Goal: Task Accomplishment & Management: Use online tool/utility

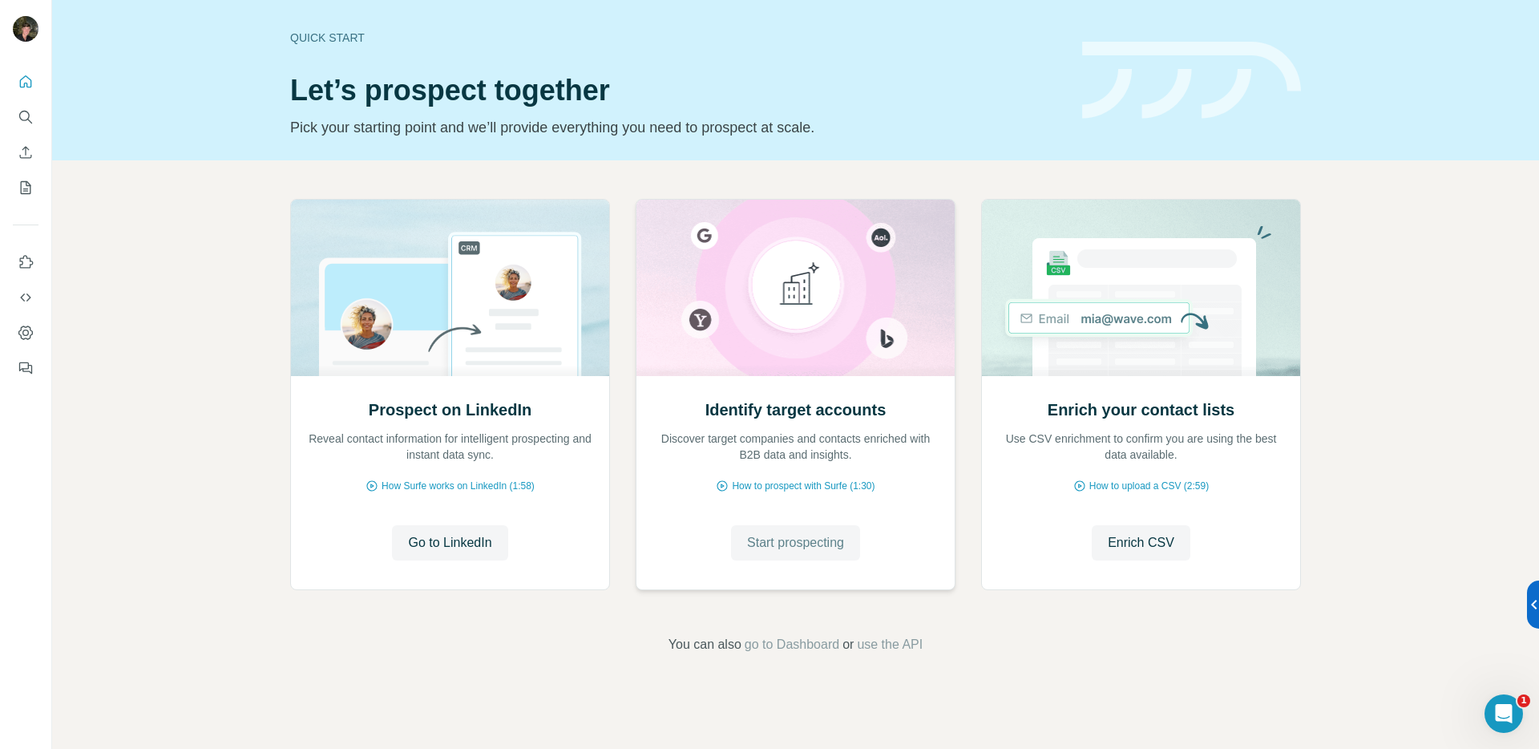
click at [834, 538] on span "Start prospecting" at bounding box center [795, 542] width 97 height 19
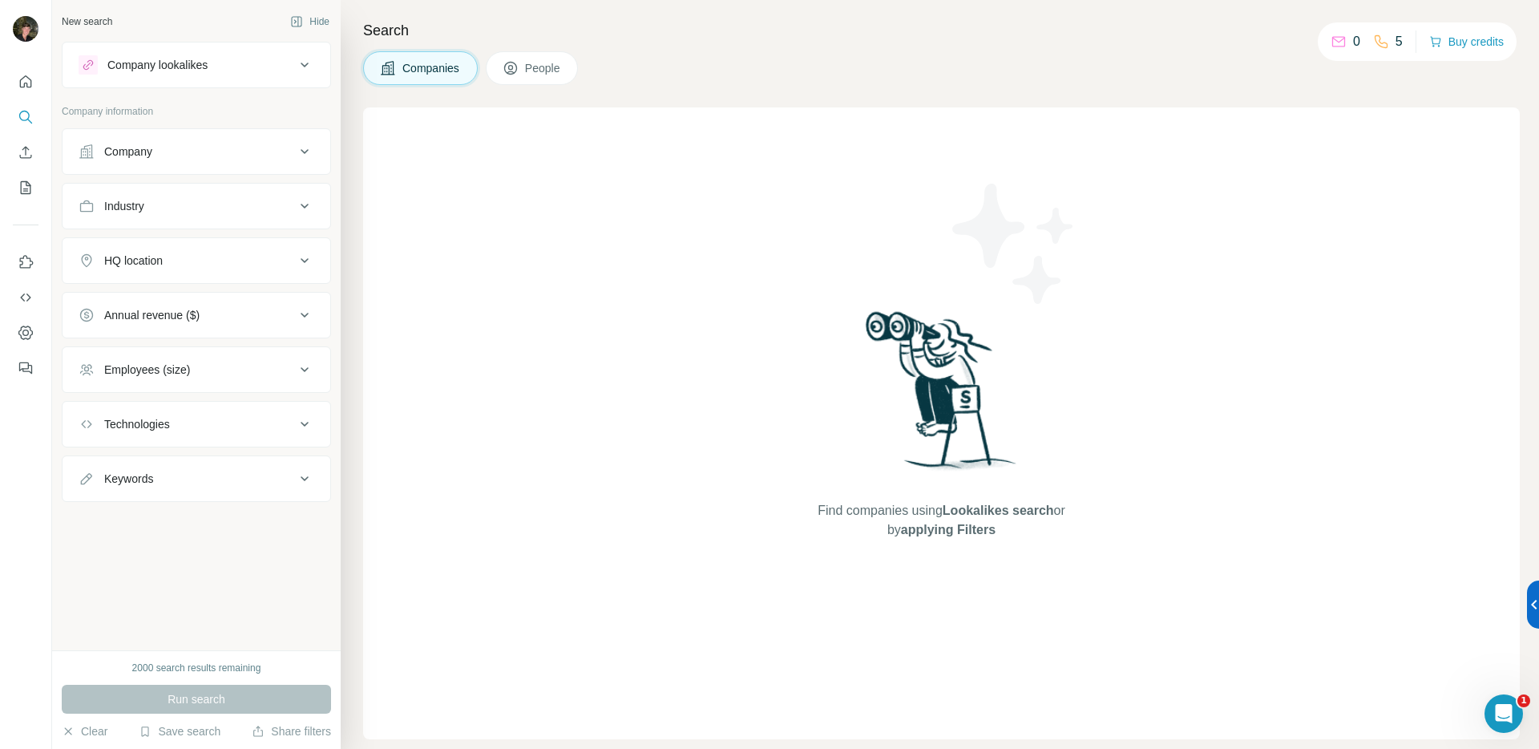
click at [236, 162] on button "Company" at bounding box center [197, 151] width 268 height 38
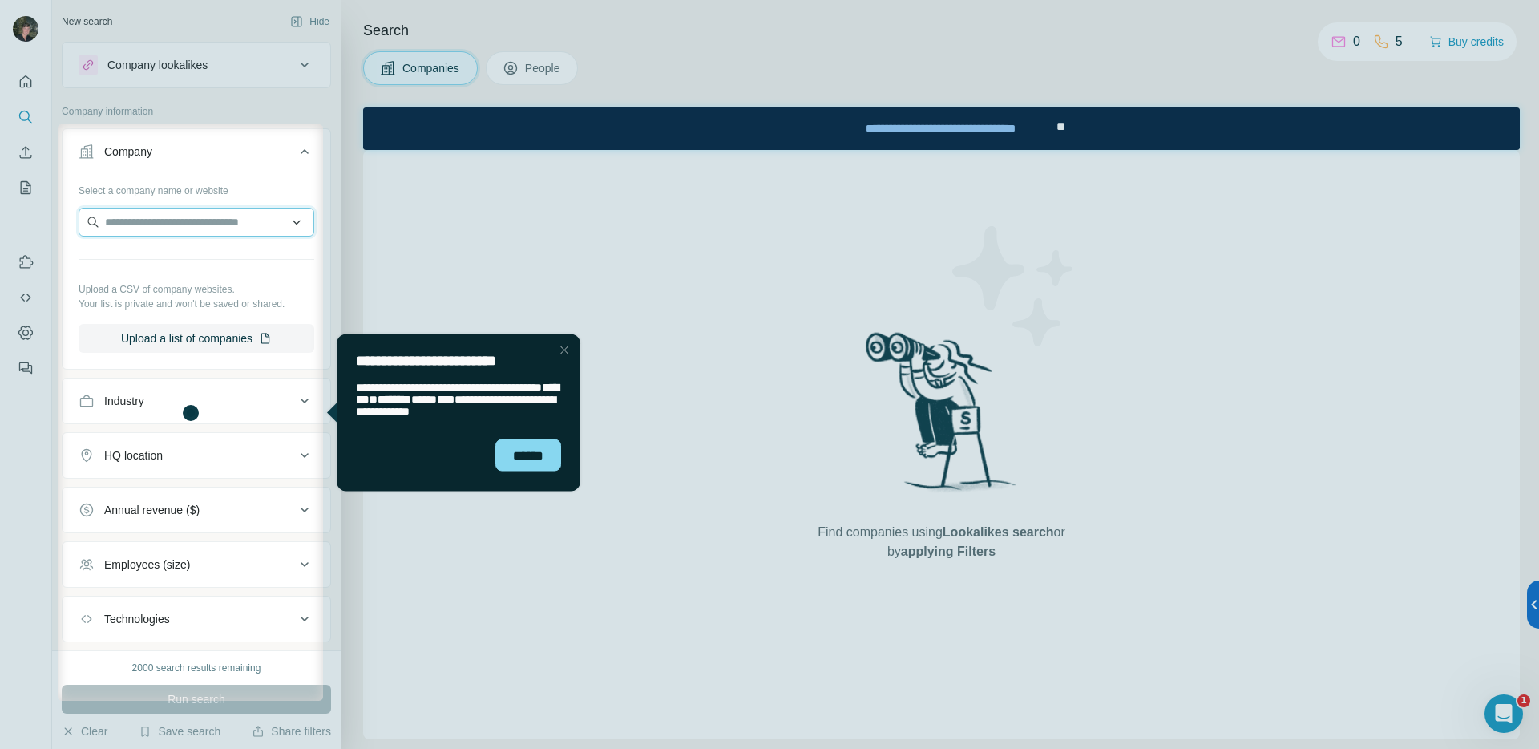
click at [222, 216] on input "text" at bounding box center [197, 222] width 236 height 29
click at [177, 236] on div "**********" at bounding box center [197, 224] width 236 height 32
drag, startPoint x: 222, startPoint y: 221, endPoint x: 20, endPoint y: 215, distance: 202.1
click at [20, 215] on body "**********" at bounding box center [769, 374] width 1539 height 749
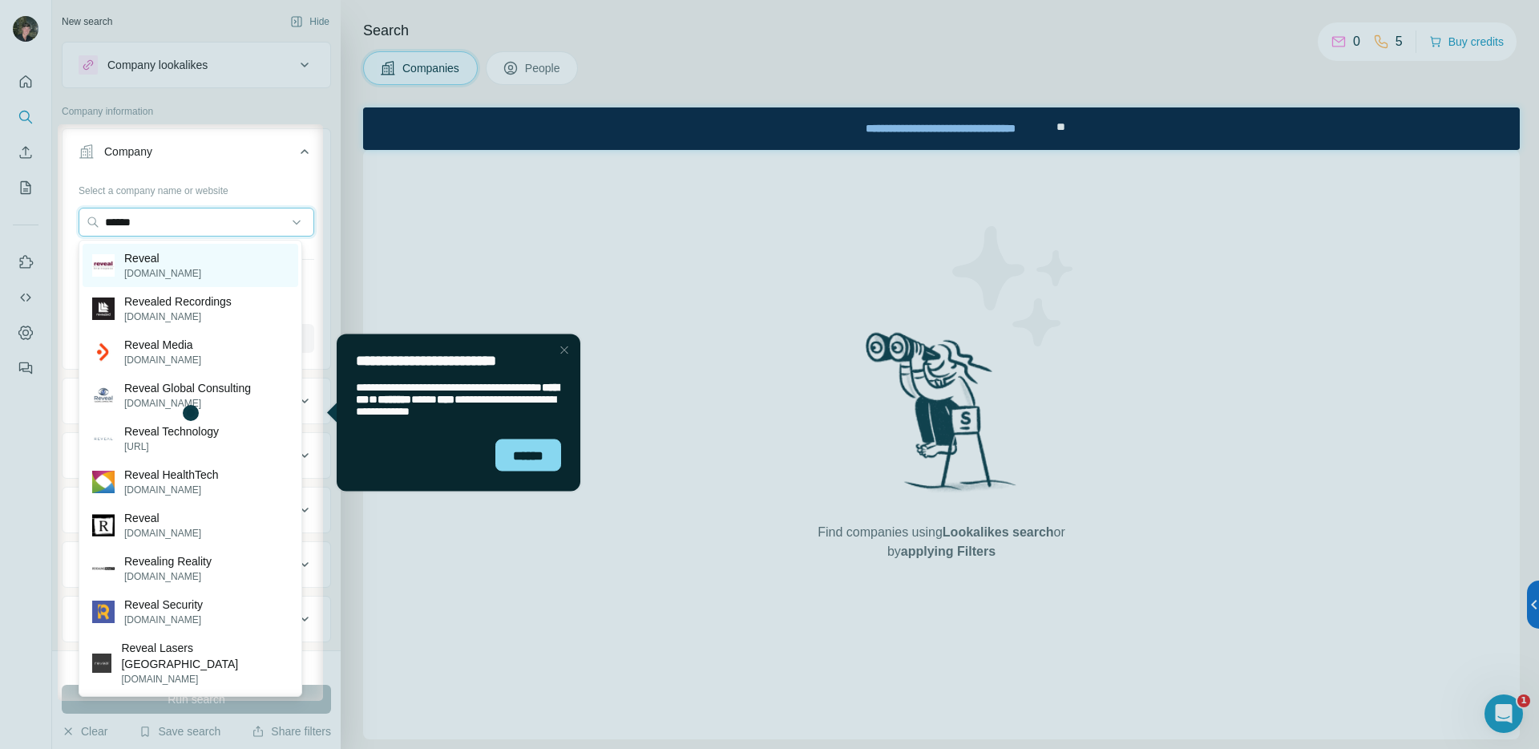
type input "******"
click at [207, 252] on div "Reveal revealdata.com" at bounding box center [191, 265] width 216 height 43
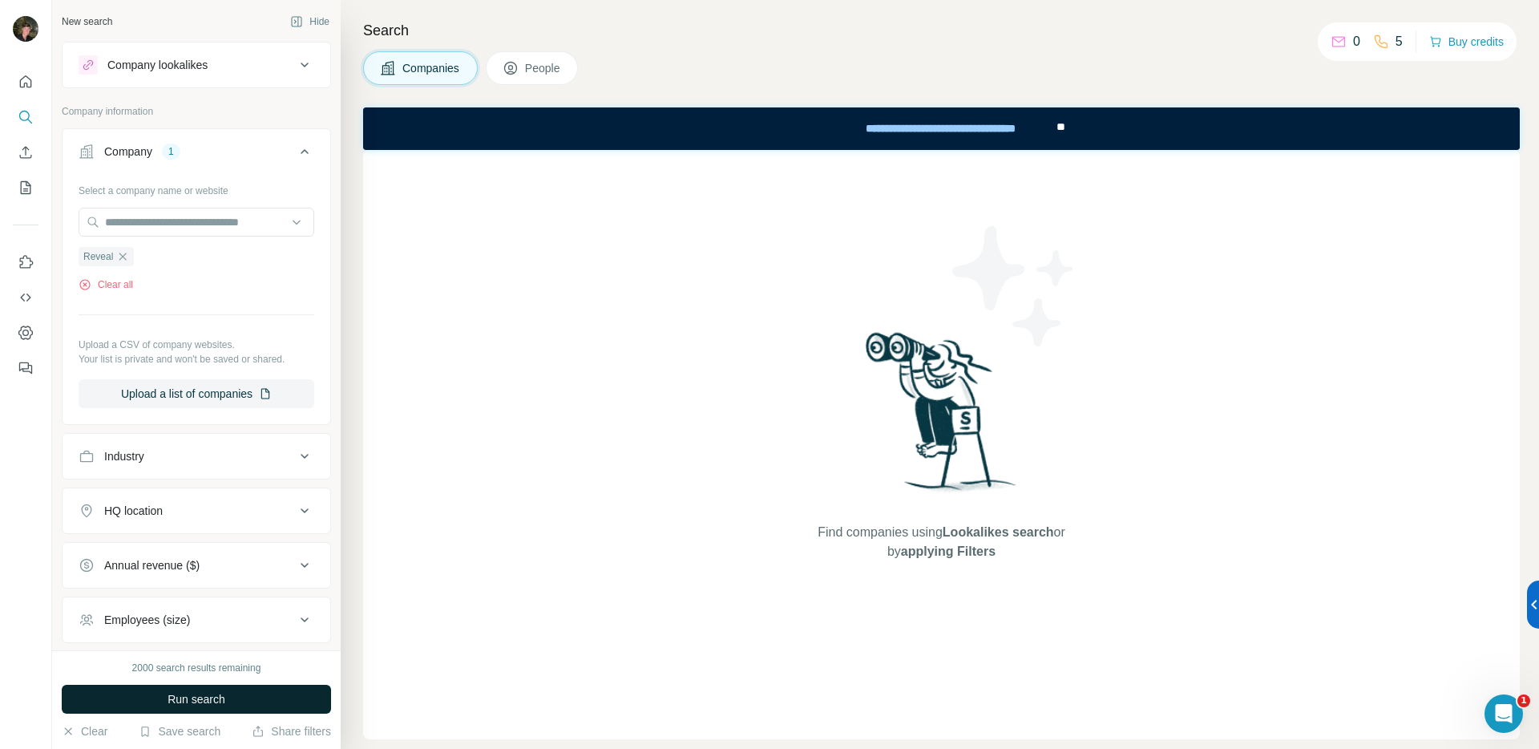
click at [210, 698] on span "Run search" at bounding box center [197, 699] width 58 height 16
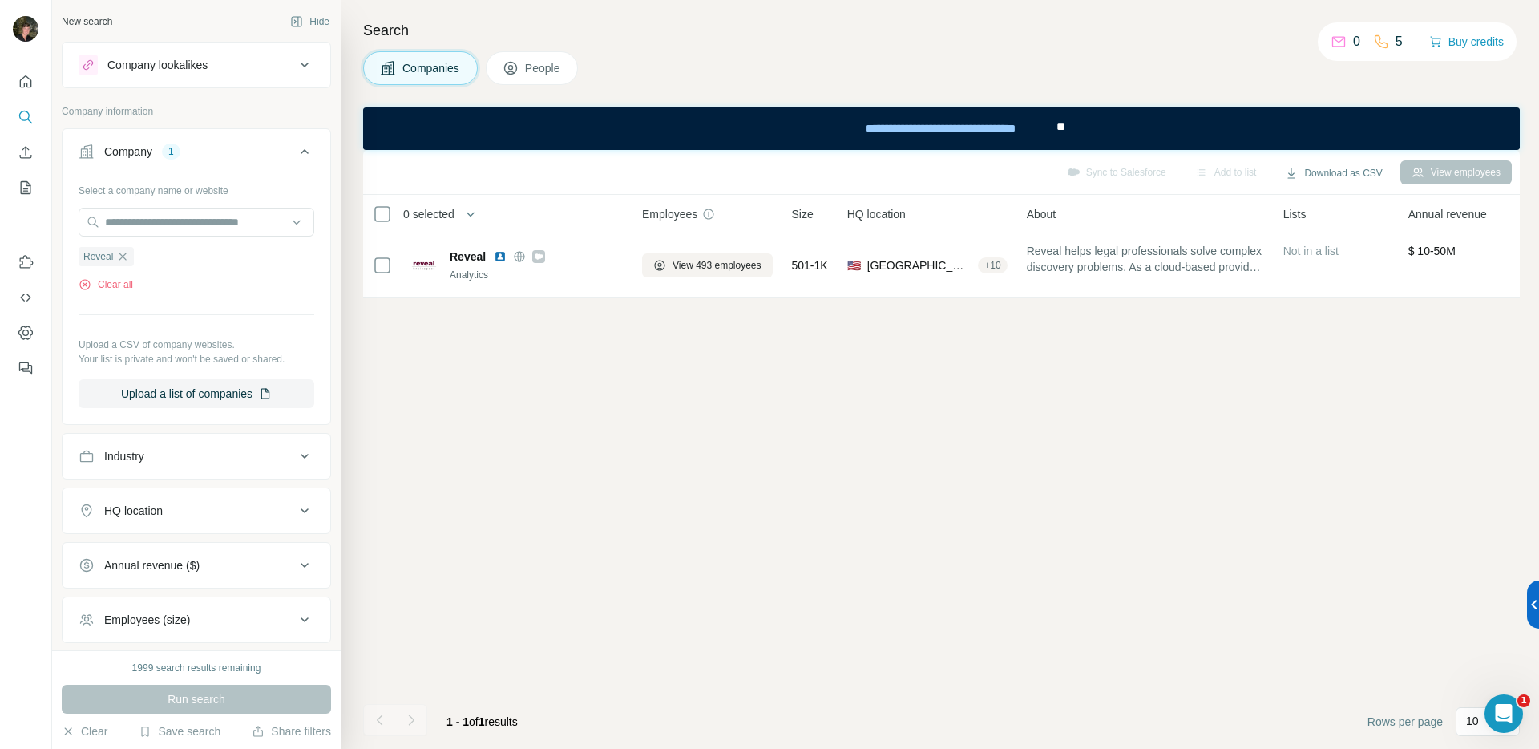
click at [536, 71] on span "People" at bounding box center [543, 68] width 37 height 16
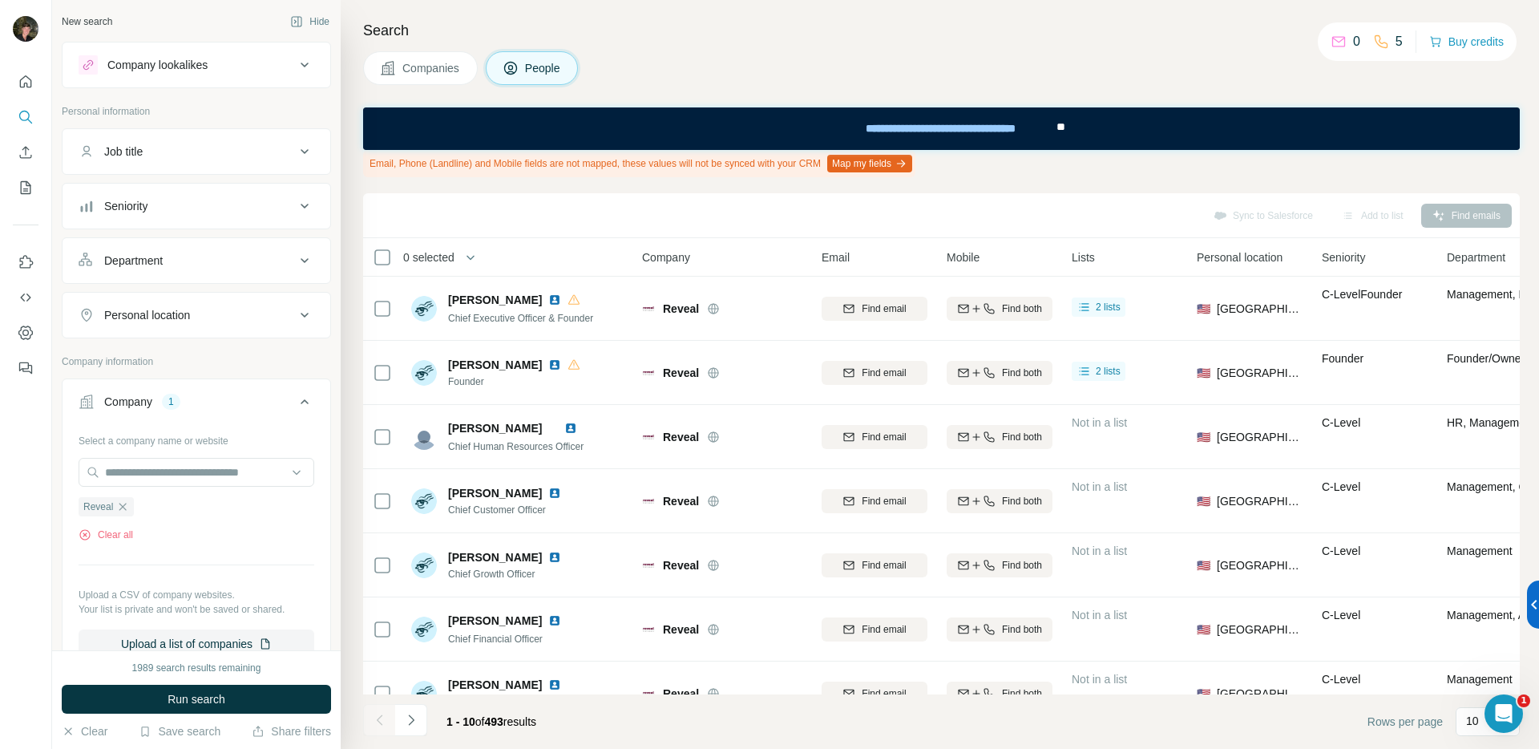
click at [198, 159] on button "Job title" at bounding box center [197, 151] width 268 height 38
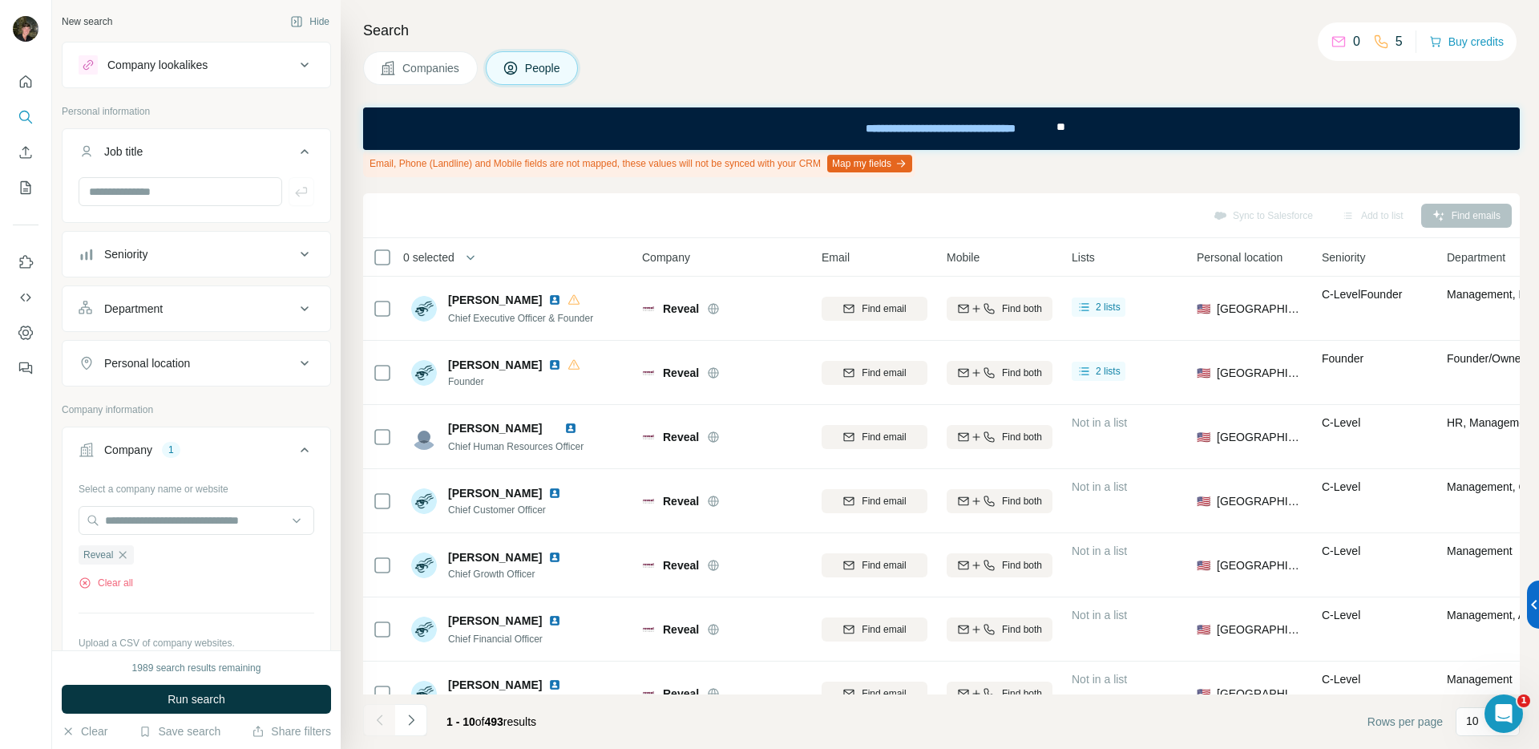
click at [191, 248] on div "Seniority" at bounding box center [187, 254] width 216 height 16
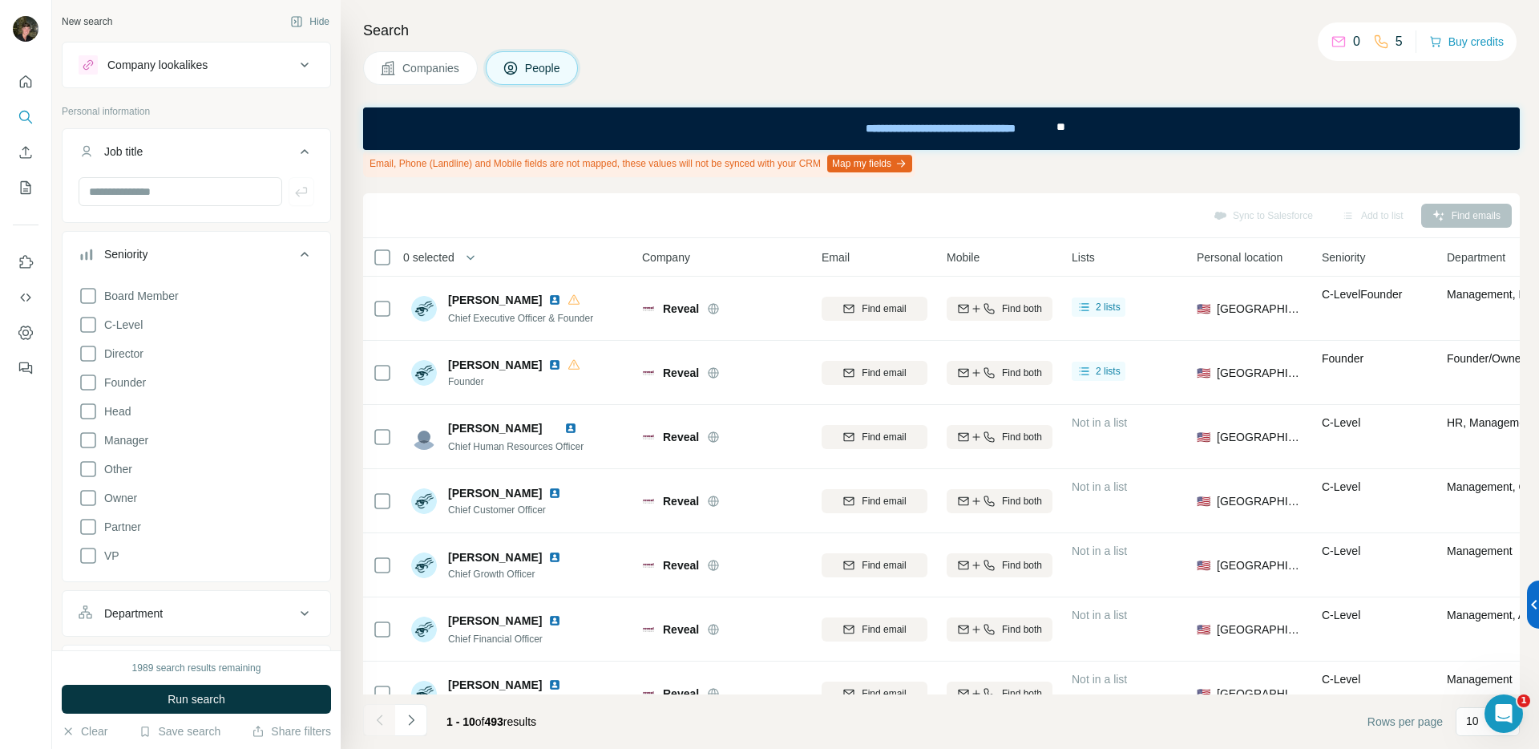
click at [174, 245] on button "Seniority" at bounding box center [197, 257] width 268 height 45
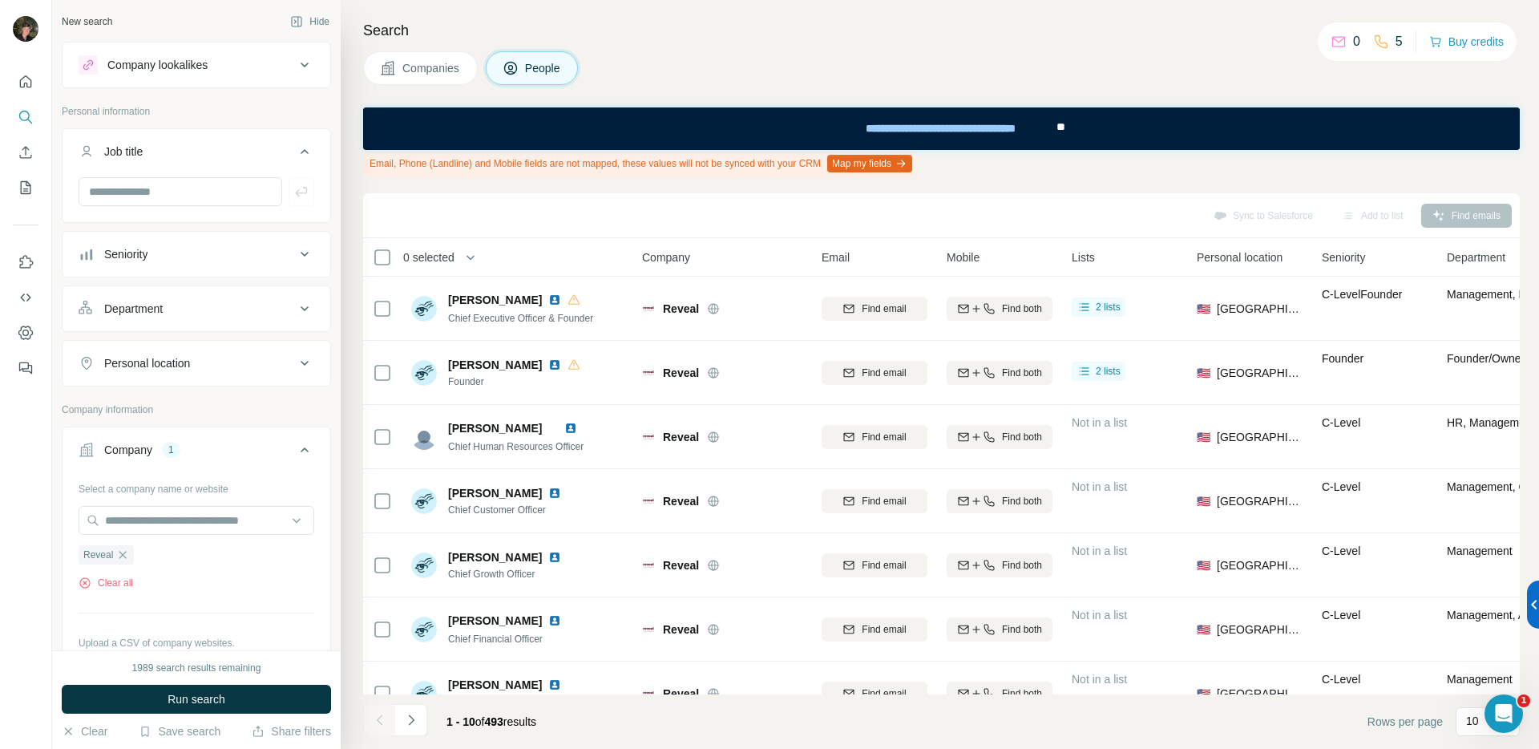
click at [167, 298] on button "Department" at bounding box center [197, 308] width 268 height 38
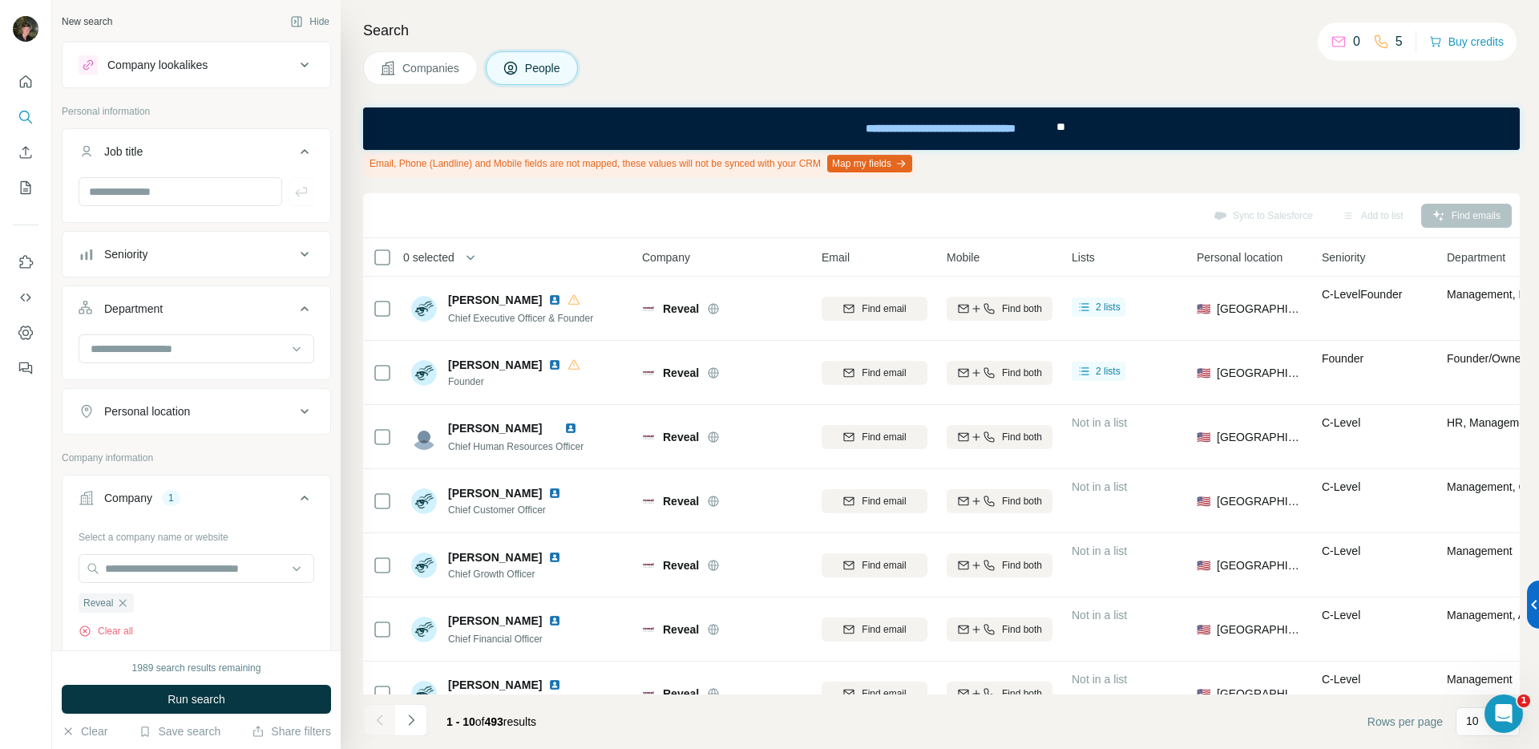
click at [180, 240] on button "Seniority" at bounding box center [197, 254] width 268 height 38
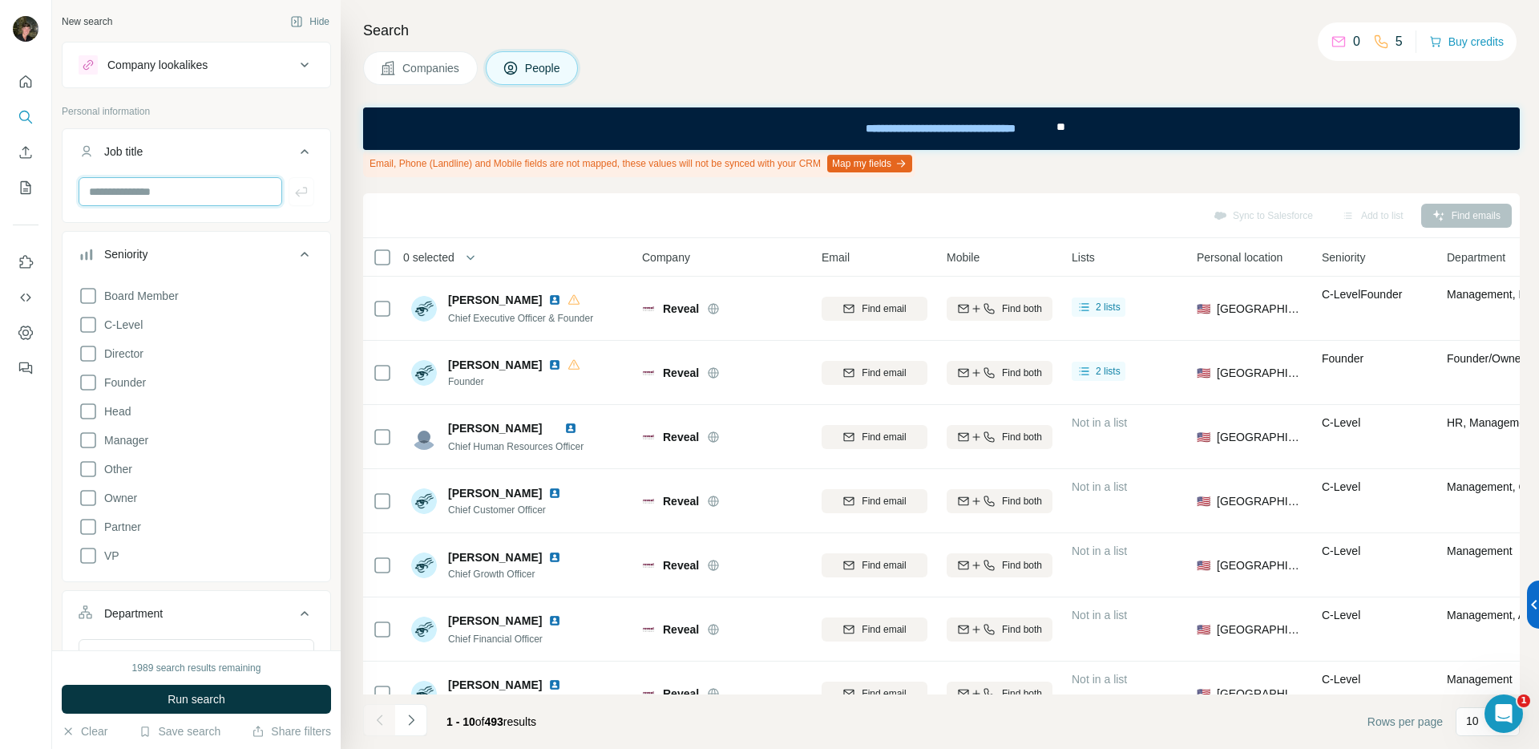
click at [180, 199] on input "text" at bounding box center [181, 191] width 204 height 29
type input "**********"
click at [293, 197] on icon "button" at bounding box center [301, 192] width 16 height 16
click at [168, 200] on input "text" at bounding box center [181, 191] width 204 height 29
type input "**********"
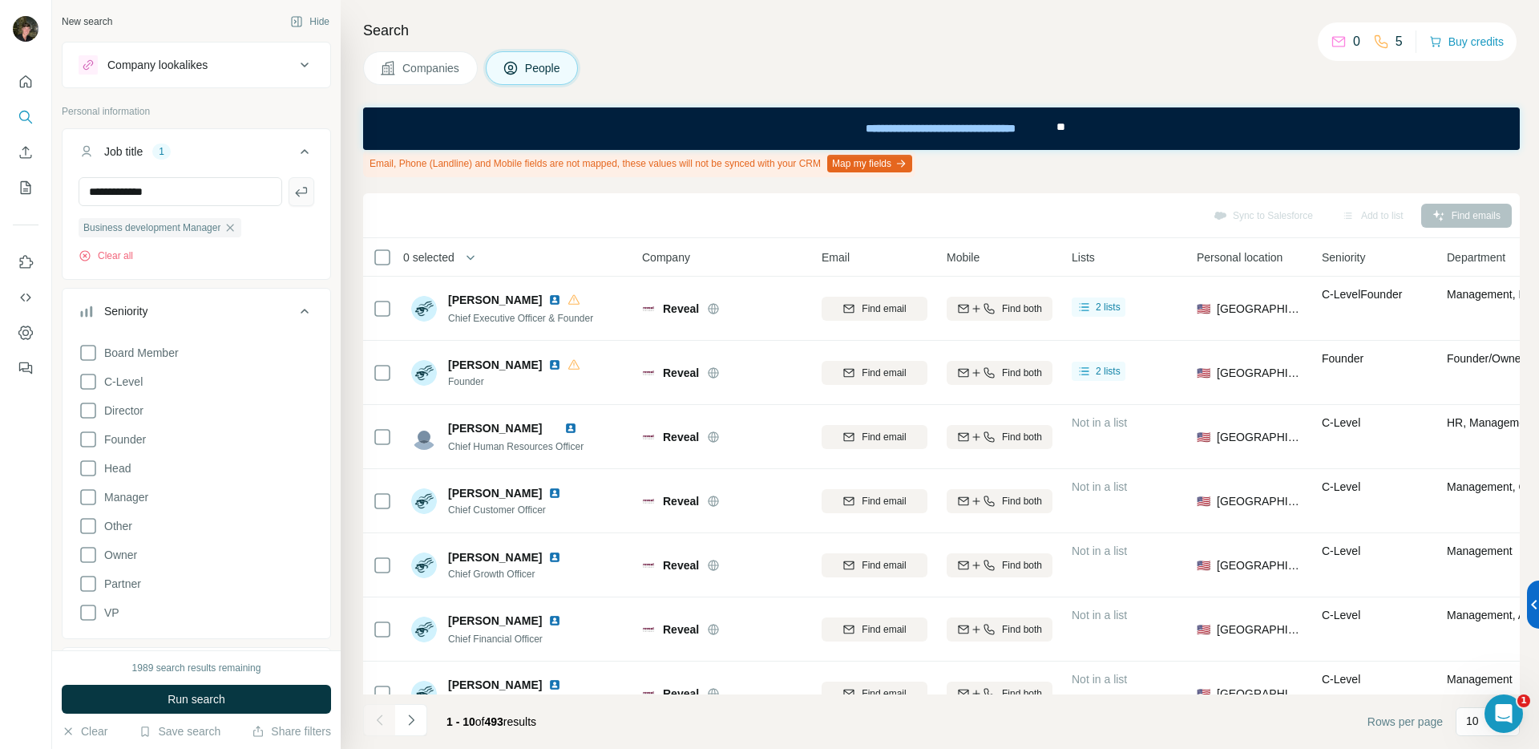
click at [293, 196] on icon "button" at bounding box center [301, 192] width 16 height 16
click at [173, 196] on input "text" at bounding box center [181, 191] width 204 height 29
type input "**********"
click at [295, 192] on icon "button" at bounding box center [301, 192] width 12 height 10
click at [137, 199] on input "text" at bounding box center [181, 191] width 204 height 29
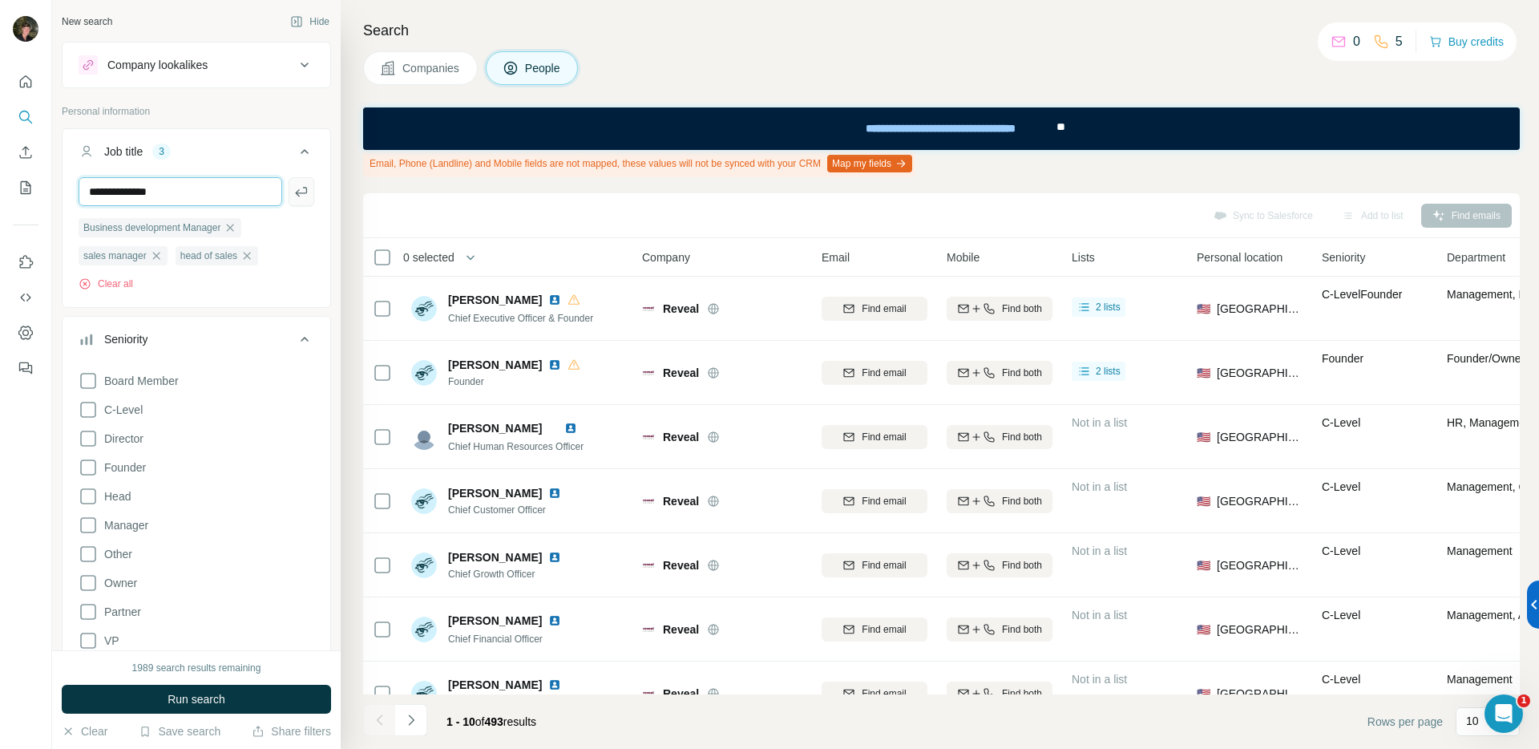
type input "**********"
click at [295, 193] on icon "button" at bounding box center [301, 192] width 12 height 10
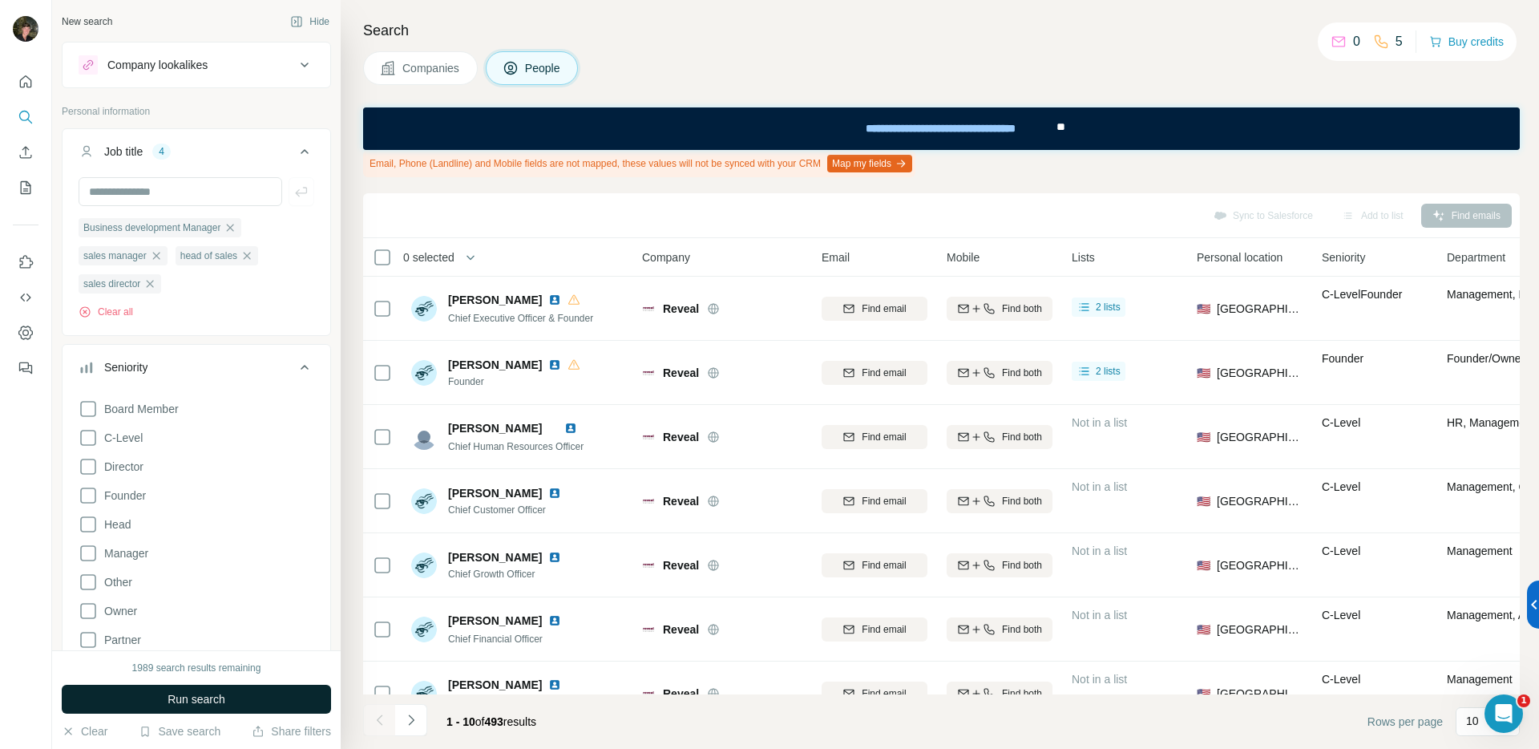
click at [220, 691] on span "Run search" at bounding box center [197, 699] width 58 height 16
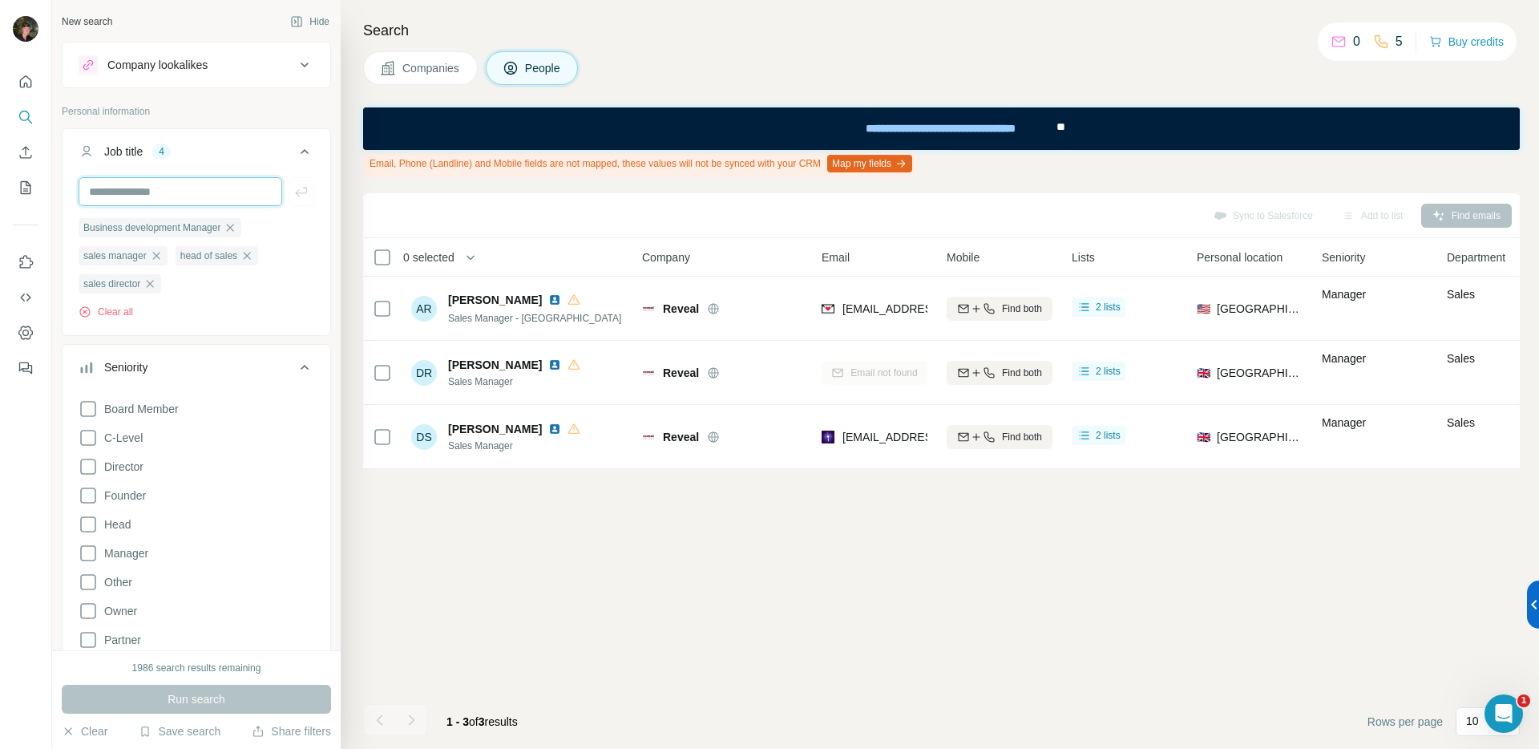
click at [148, 193] on input "text" at bounding box center [181, 191] width 204 height 29
type input "**********"
click at [295, 192] on icon "button" at bounding box center [301, 192] width 12 height 10
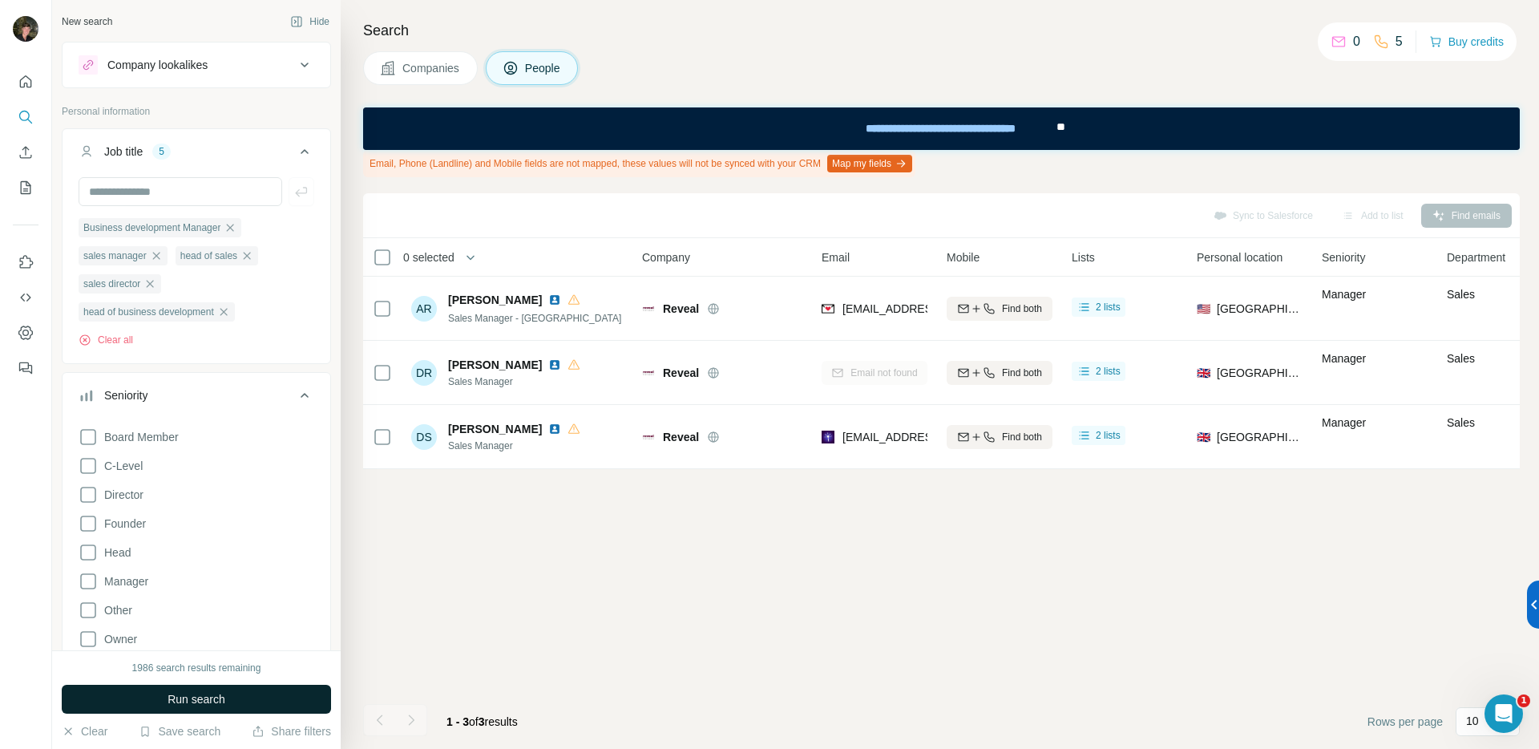
click at [188, 696] on span "Run search" at bounding box center [197, 699] width 58 height 16
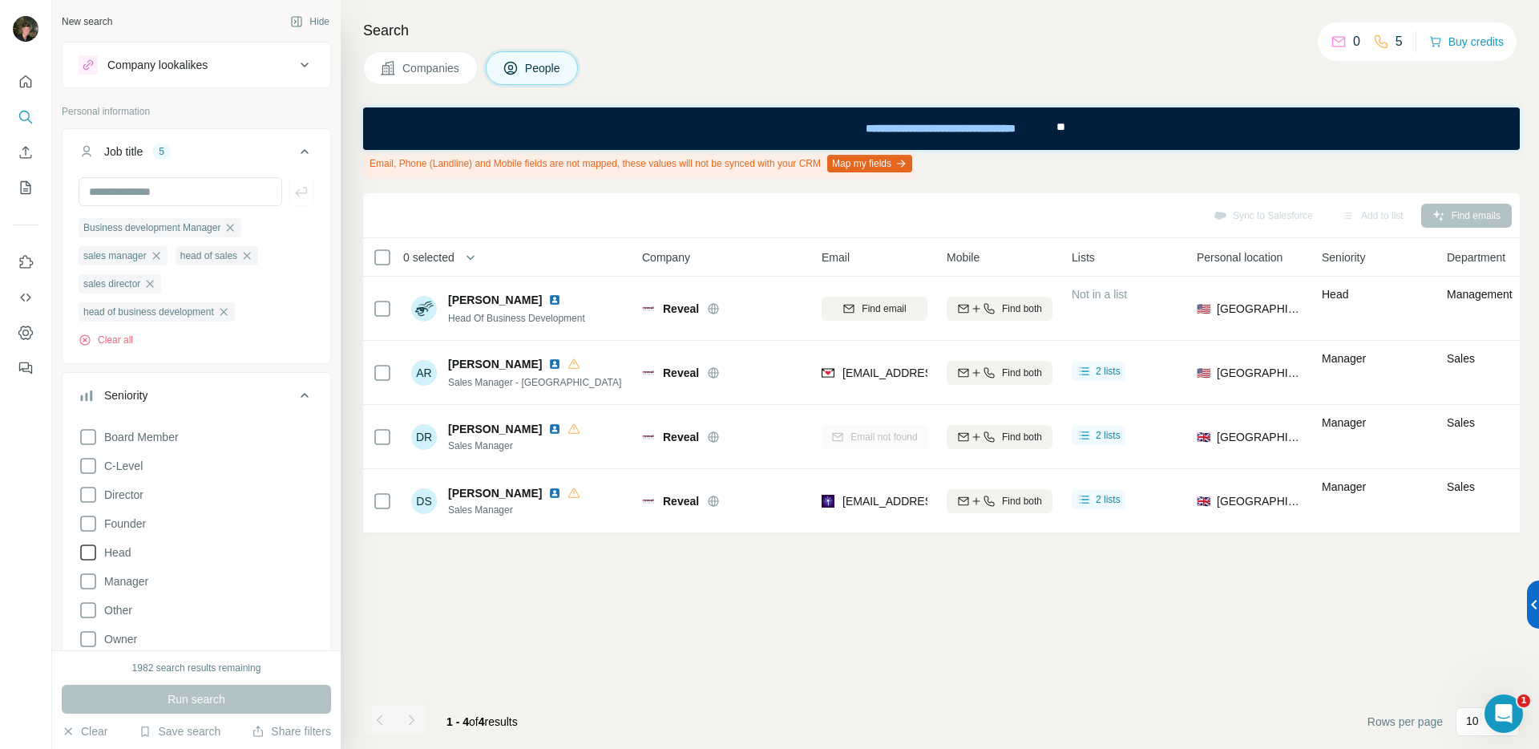
click at [87, 555] on icon at bounding box center [88, 552] width 19 height 19
click at [91, 582] on icon at bounding box center [88, 580] width 19 height 19
click at [91, 469] on icon at bounding box center [88, 465] width 19 height 19
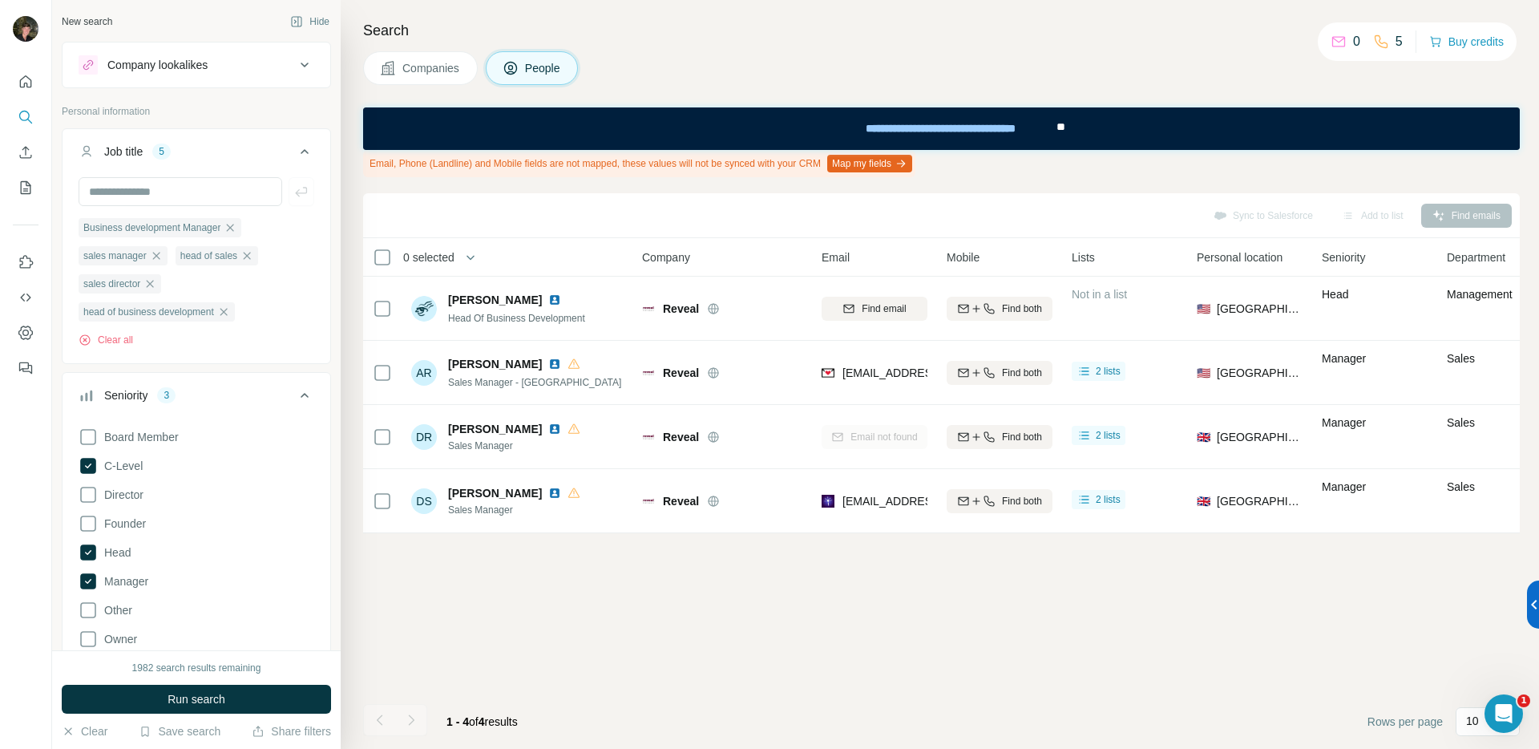
click at [236, 385] on button "Seniority 3" at bounding box center [197, 398] width 268 height 45
click at [196, 491] on input at bounding box center [188, 490] width 198 height 18
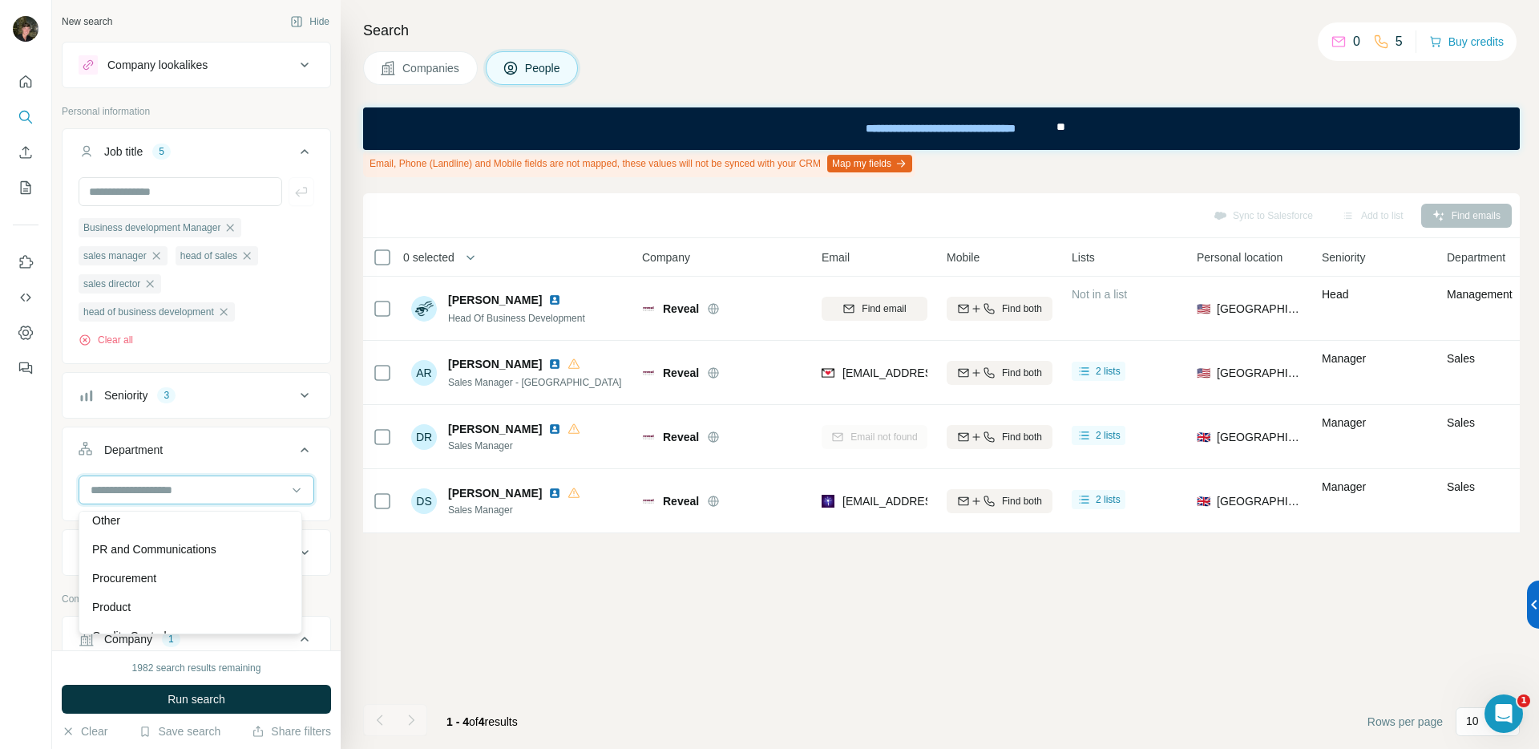
scroll to position [577, 0]
click at [182, 554] on div "Sales" at bounding box center [190, 558] width 196 height 16
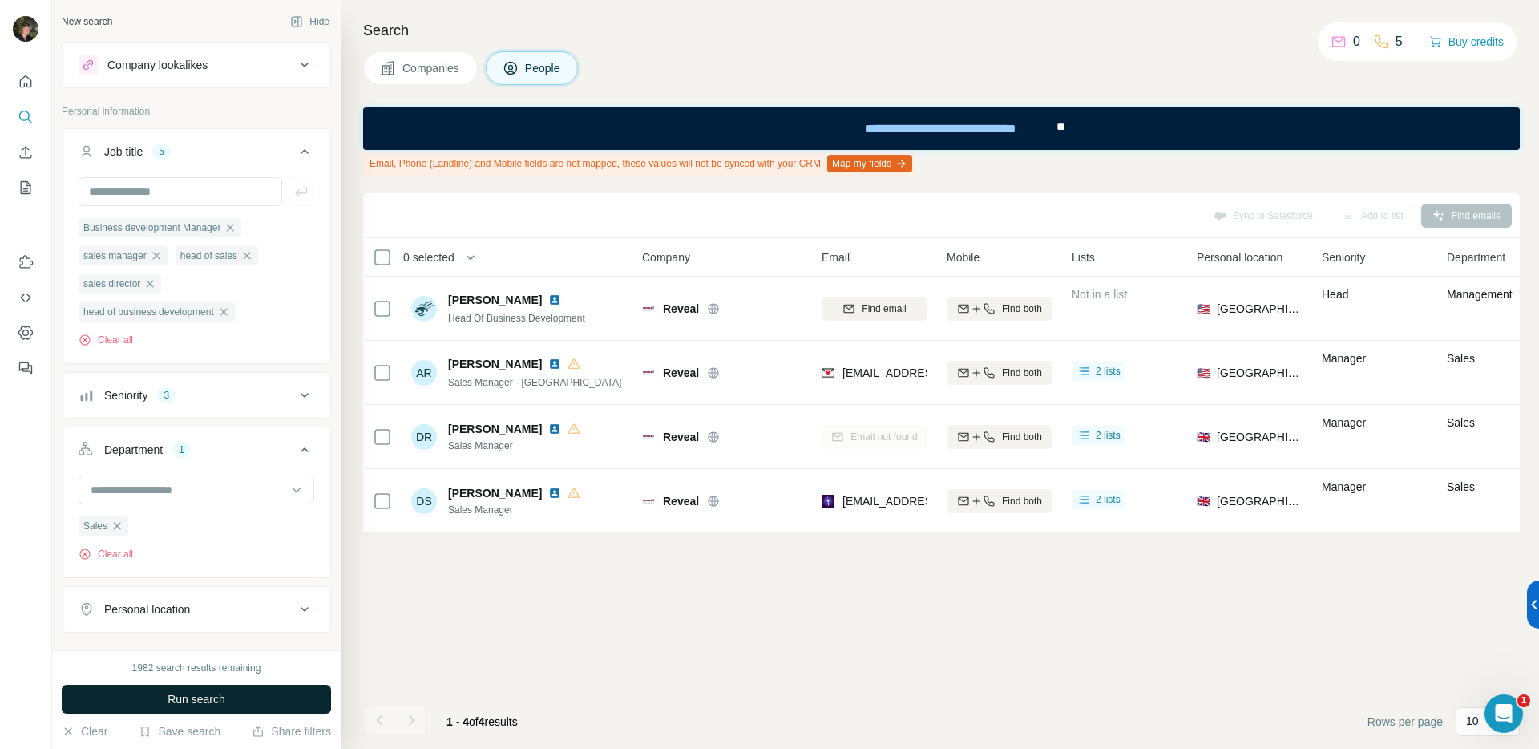
click at [211, 693] on span "Run search" at bounding box center [197, 699] width 58 height 16
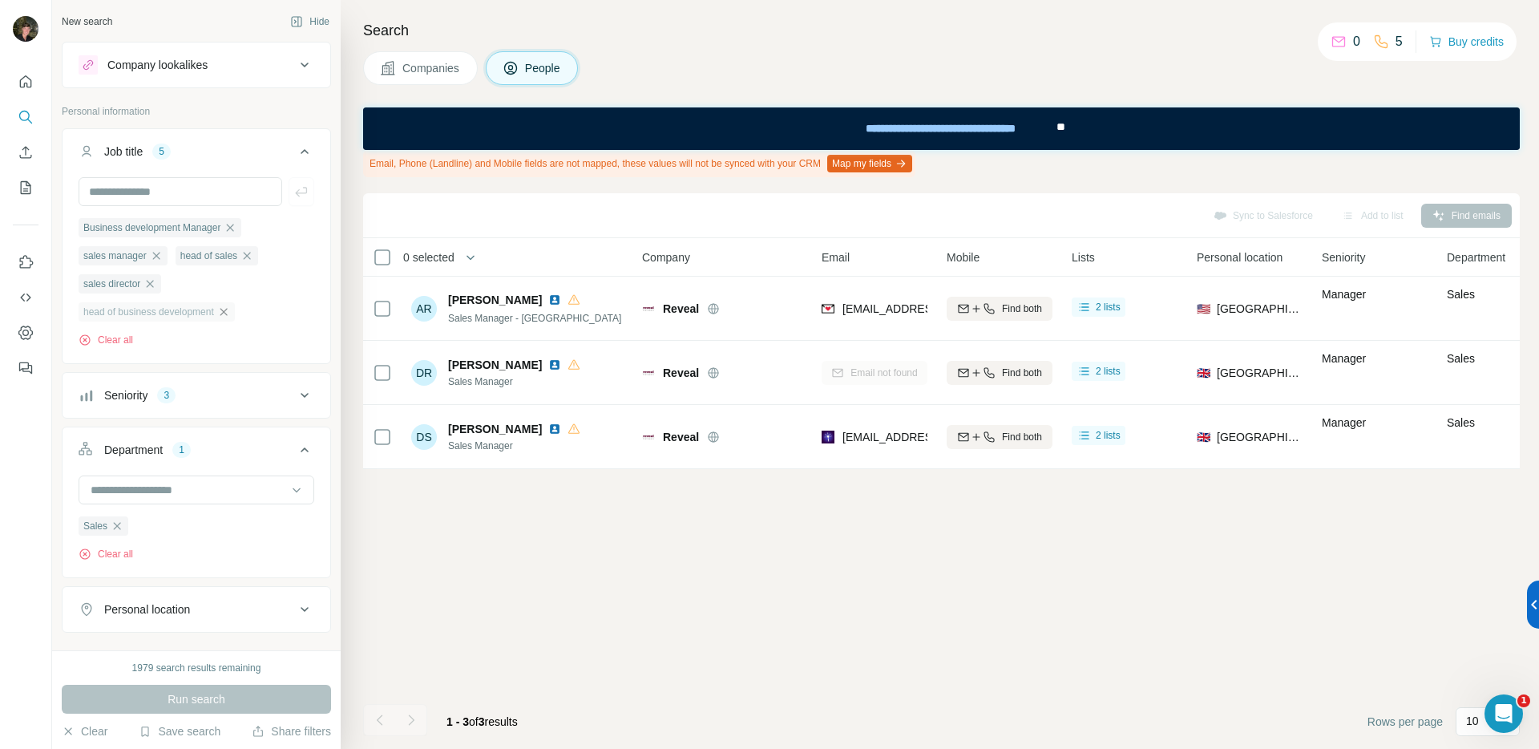
click at [230, 313] on icon "button" at bounding box center [223, 311] width 13 height 13
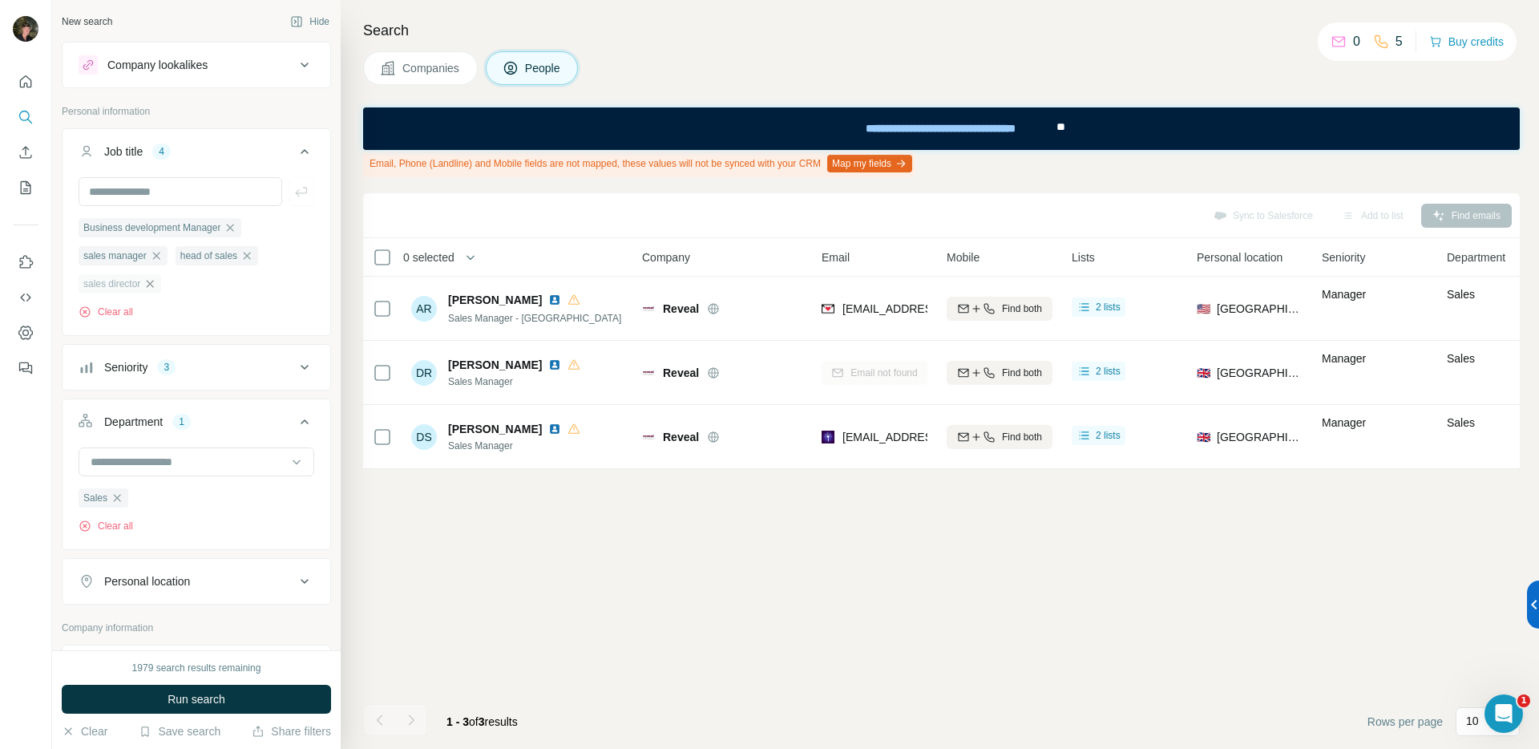
click at [154, 286] on icon "button" at bounding box center [150, 283] width 7 height 7
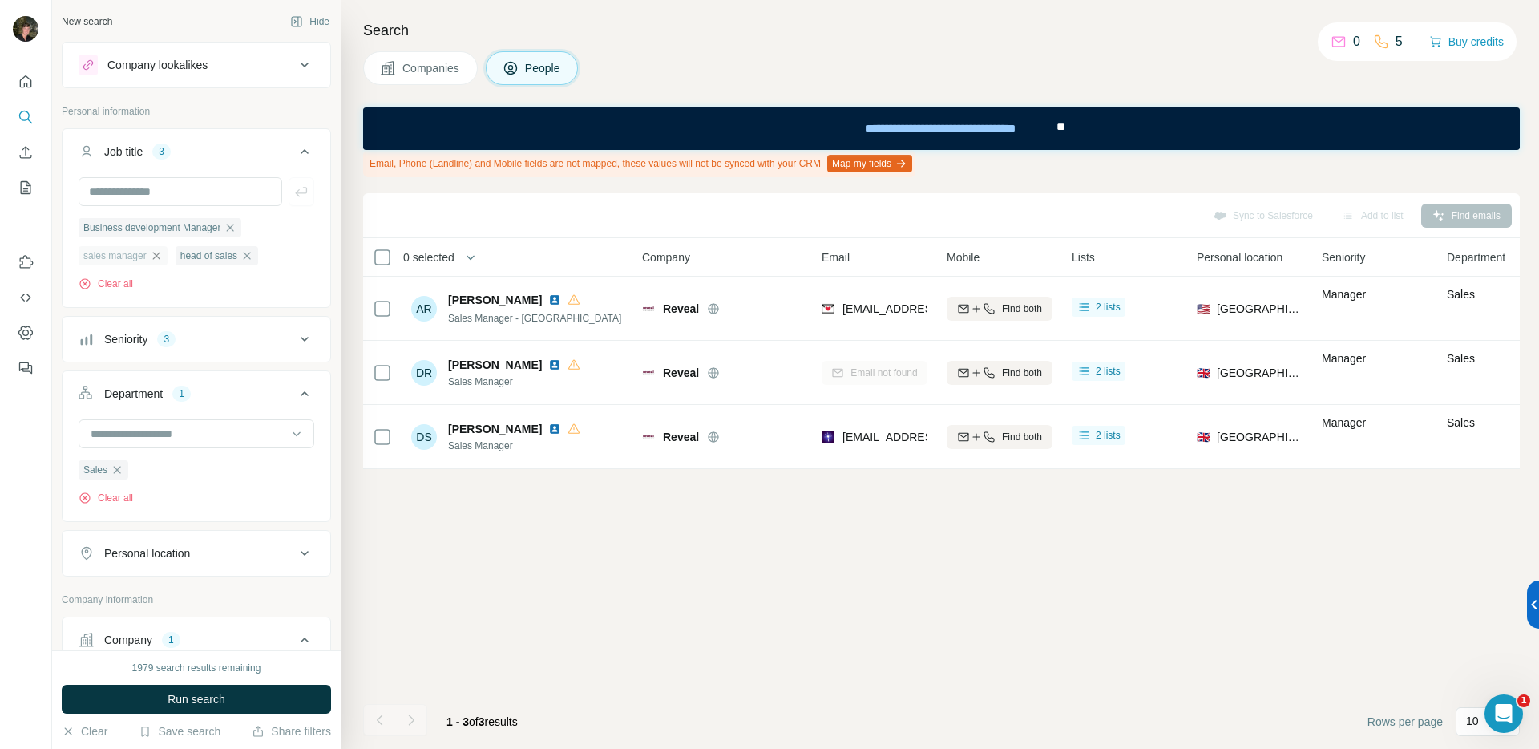
click at [155, 256] on icon "button" at bounding box center [156, 255] width 13 height 13
click at [236, 226] on icon "button" at bounding box center [230, 227] width 13 height 13
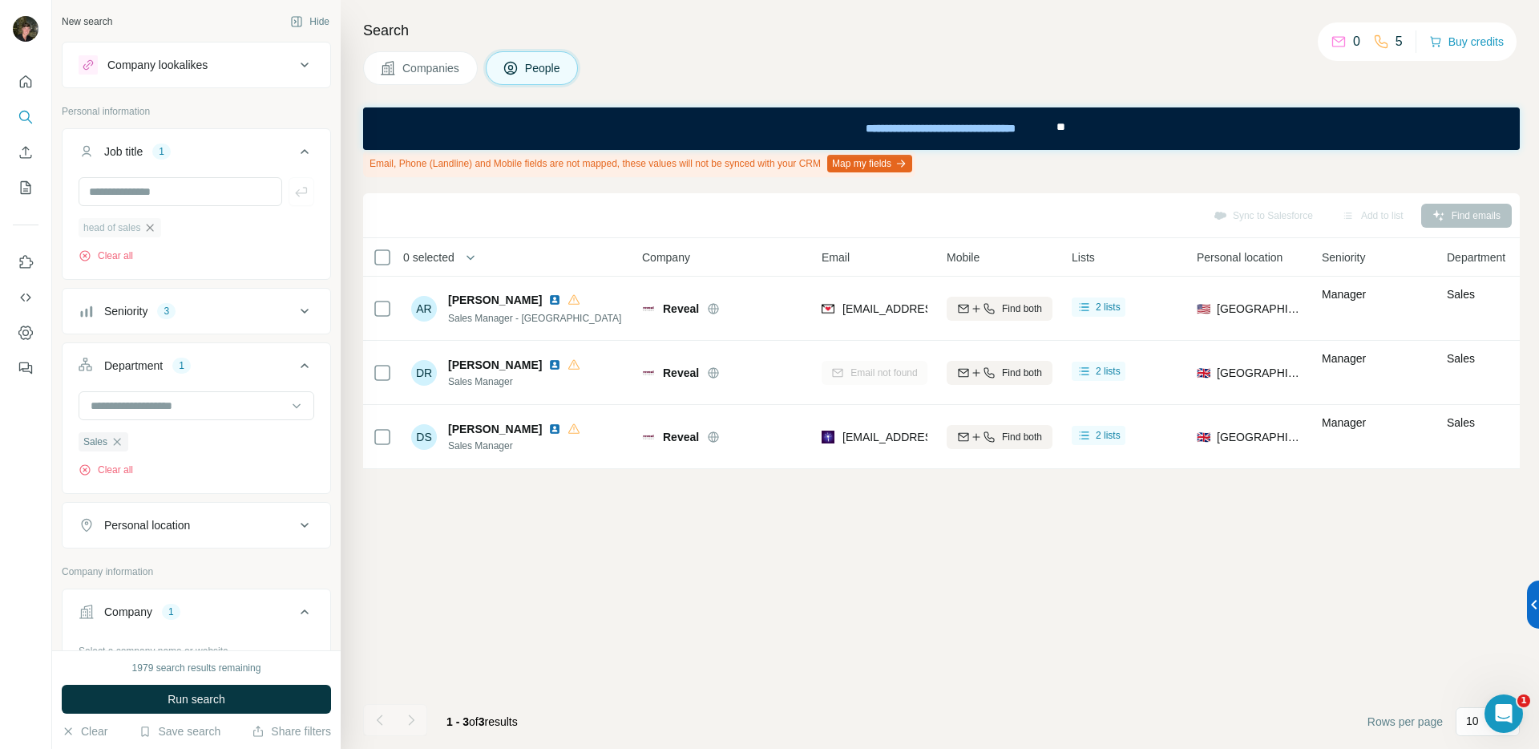
click at [154, 227] on icon "button" at bounding box center [150, 227] width 7 height 7
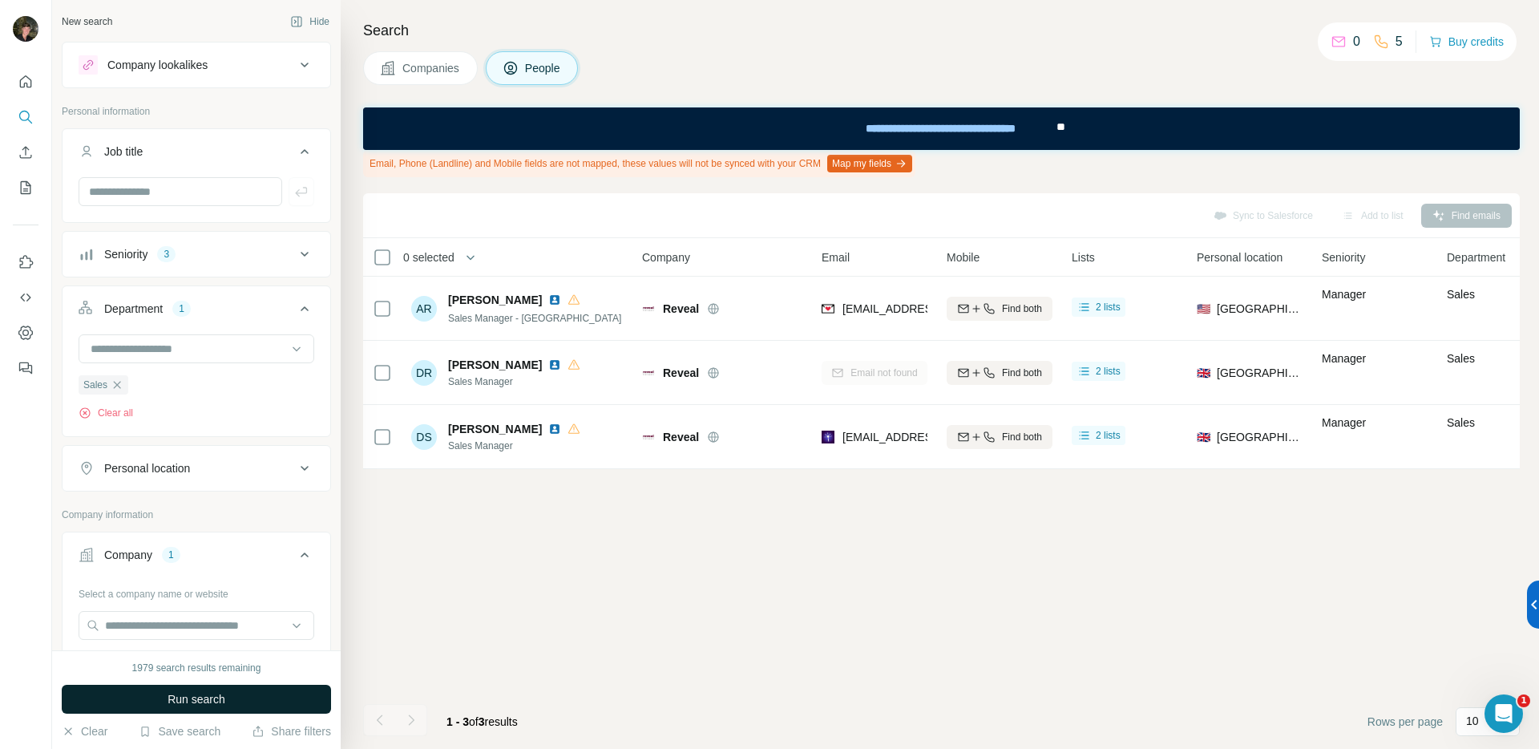
click at [232, 700] on button "Run search" at bounding box center [196, 698] width 269 height 29
click at [217, 260] on div "Seniority 3" at bounding box center [187, 254] width 216 height 16
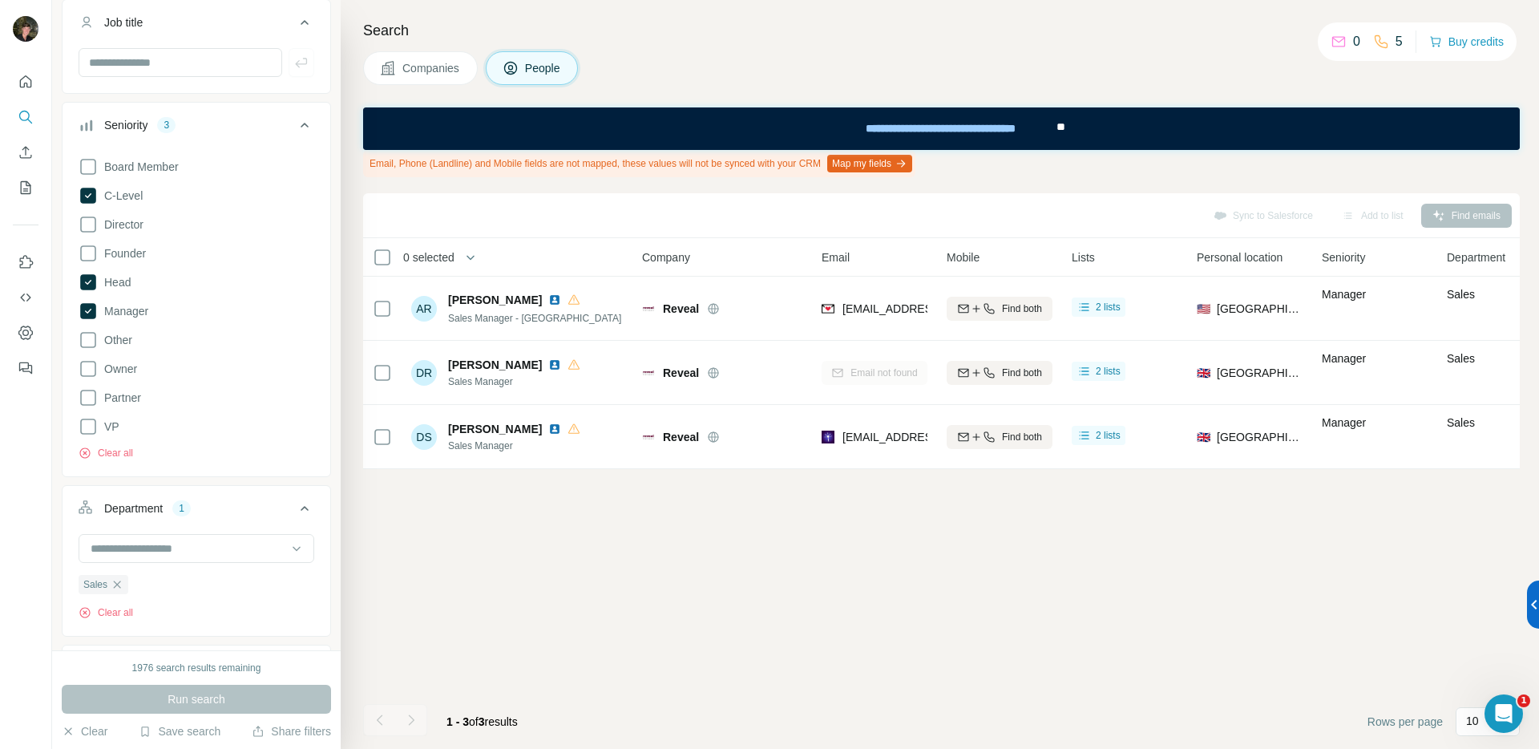
scroll to position [132, 0]
click at [90, 192] on icon at bounding box center [88, 192] width 16 height 16
click at [89, 278] on icon at bounding box center [88, 278] width 6 height 5
click at [88, 305] on icon at bounding box center [88, 308] width 16 height 16
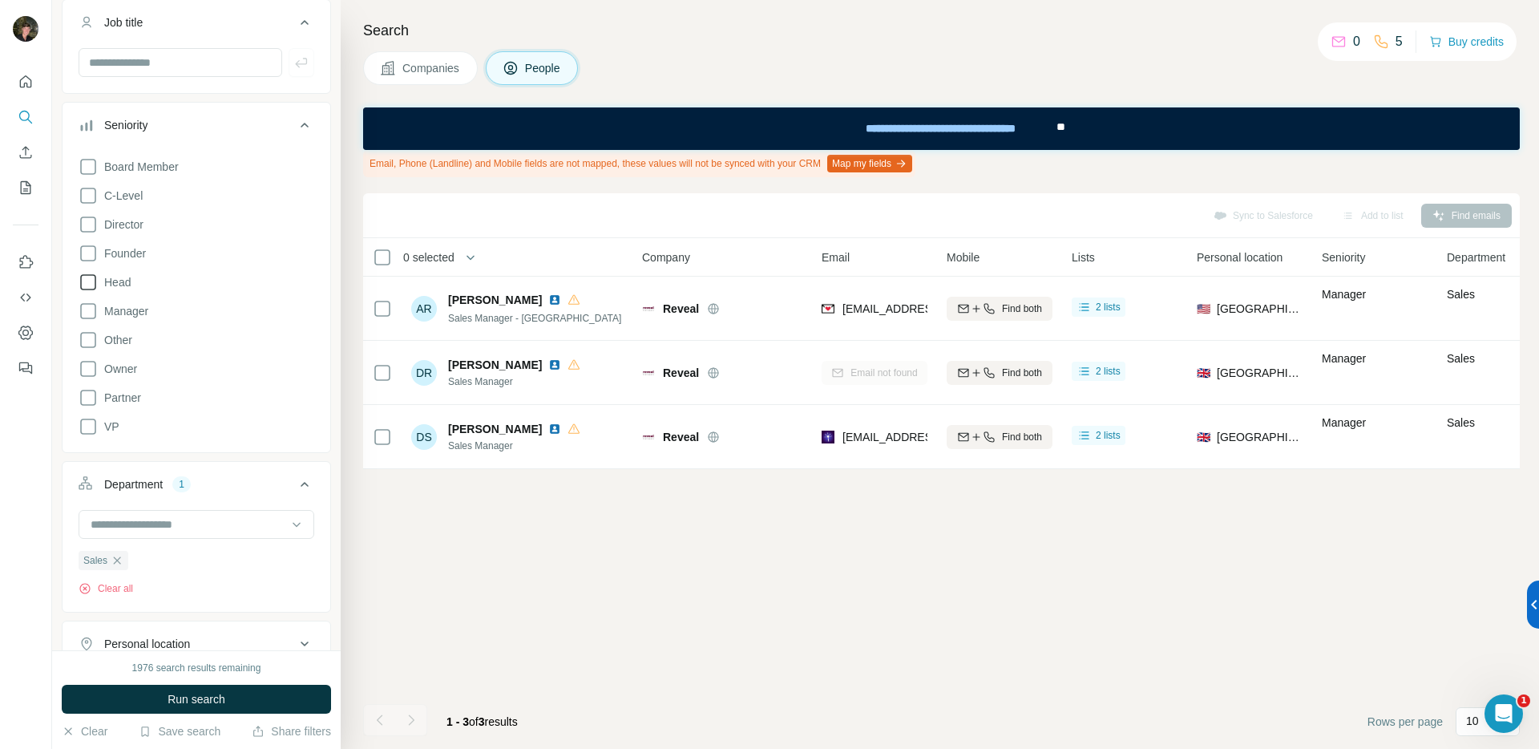
scroll to position [126, 0]
click at [210, 126] on div "Seniority" at bounding box center [187, 128] width 216 height 16
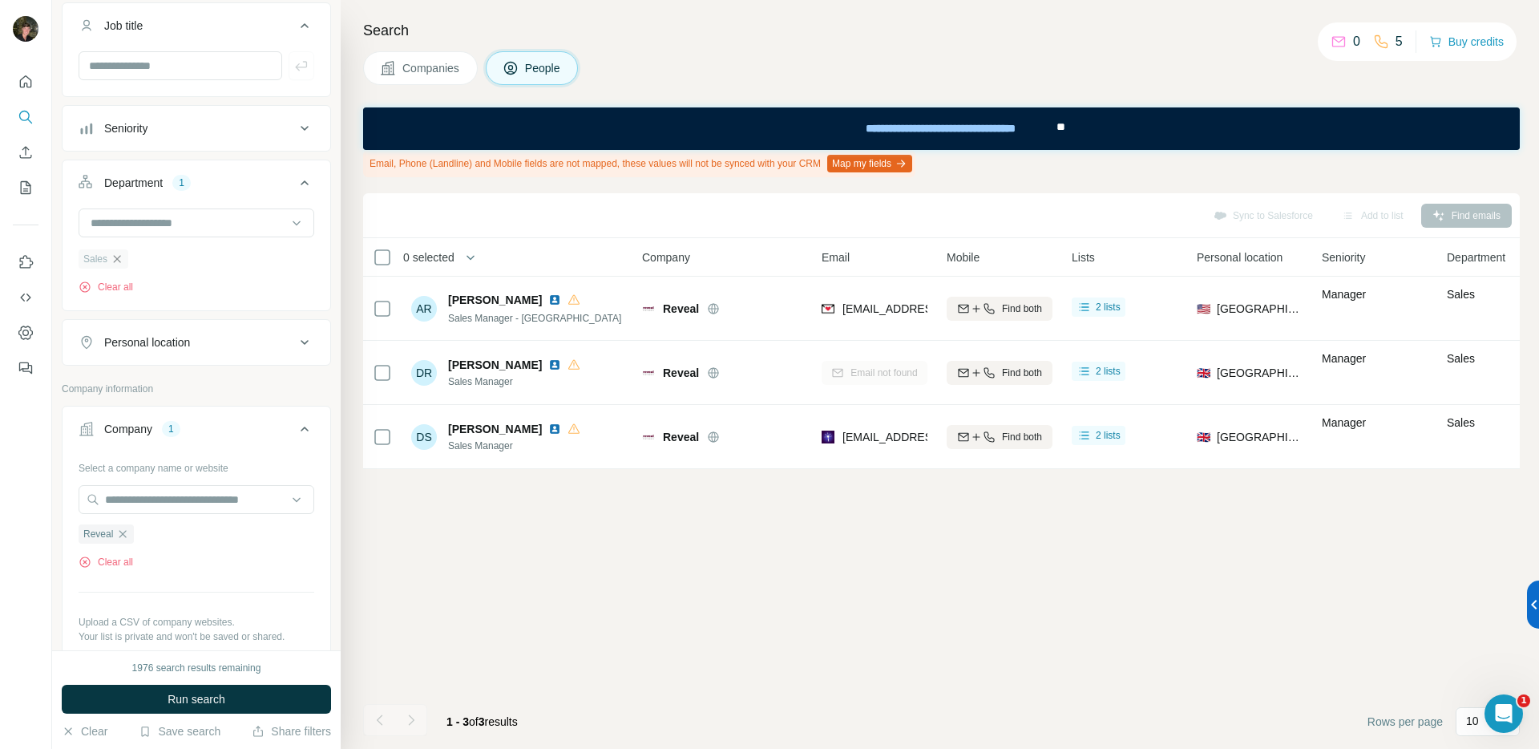
click at [118, 259] on icon "button" at bounding box center [117, 258] width 7 height 7
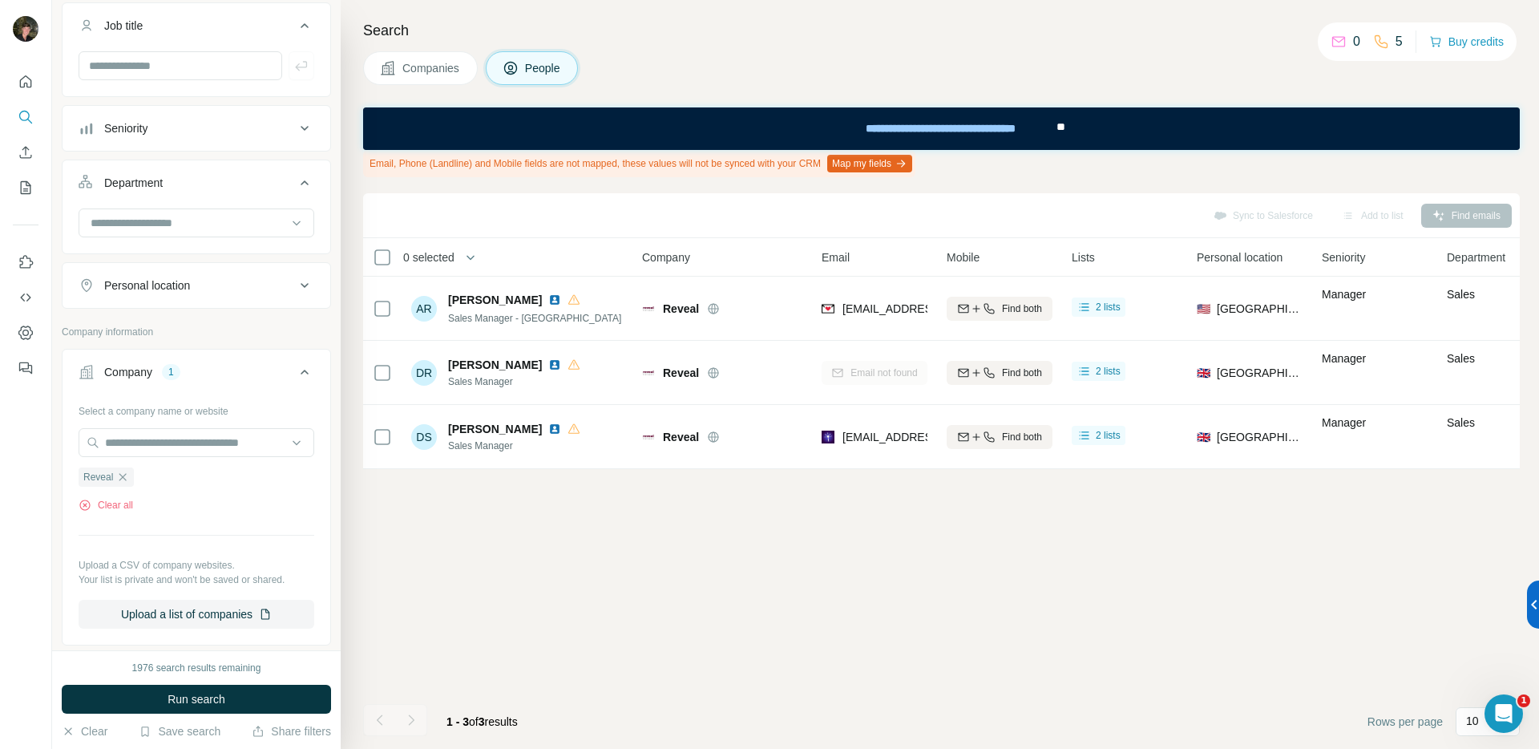
click at [159, 115] on button "Seniority" at bounding box center [197, 128] width 268 height 38
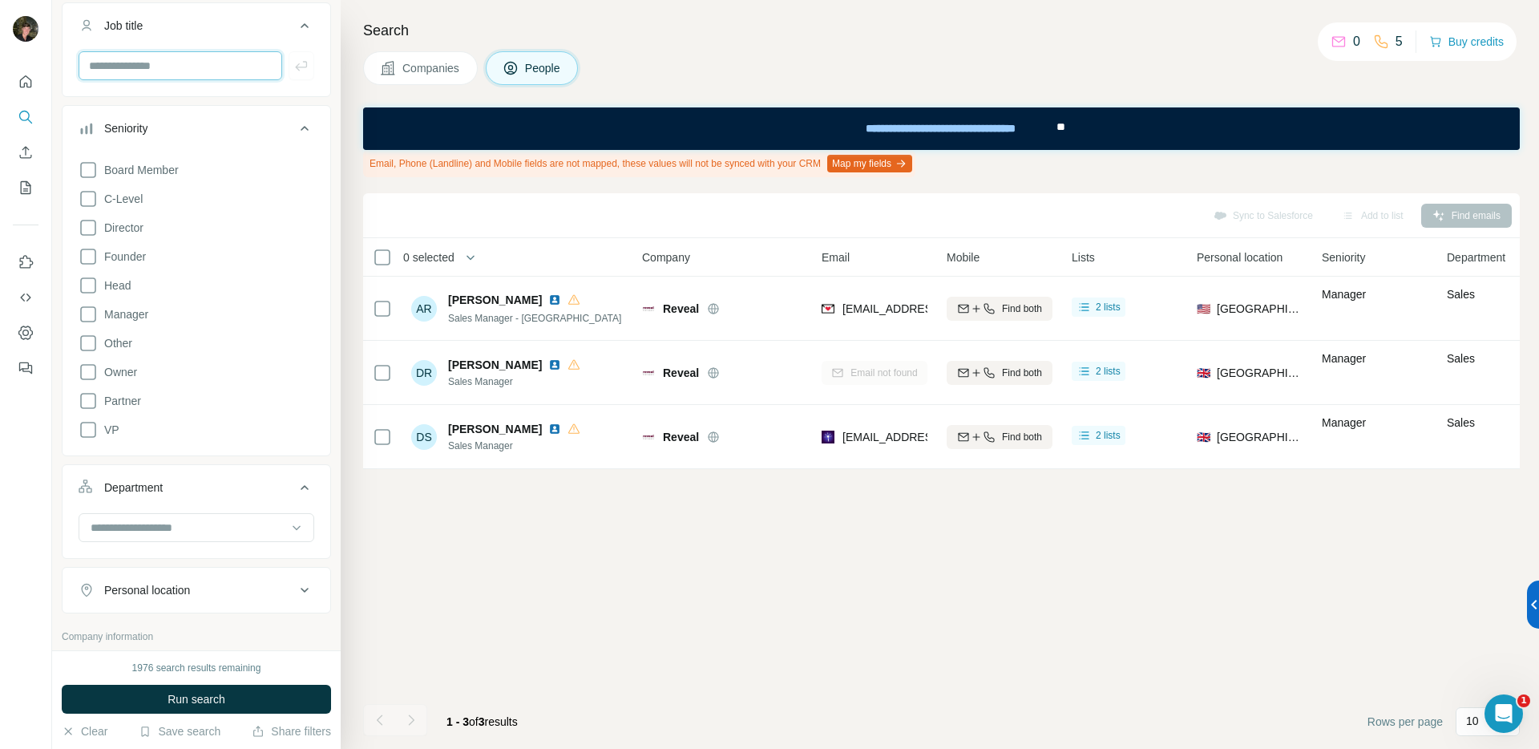
click at [168, 68] on input "text" at bounding box center [181, 65] width 204 height 29
paste input "**********"
type input "**********"
click at [295, 62] on icon "button" at bounding box center [301, 66] width 12 height 10
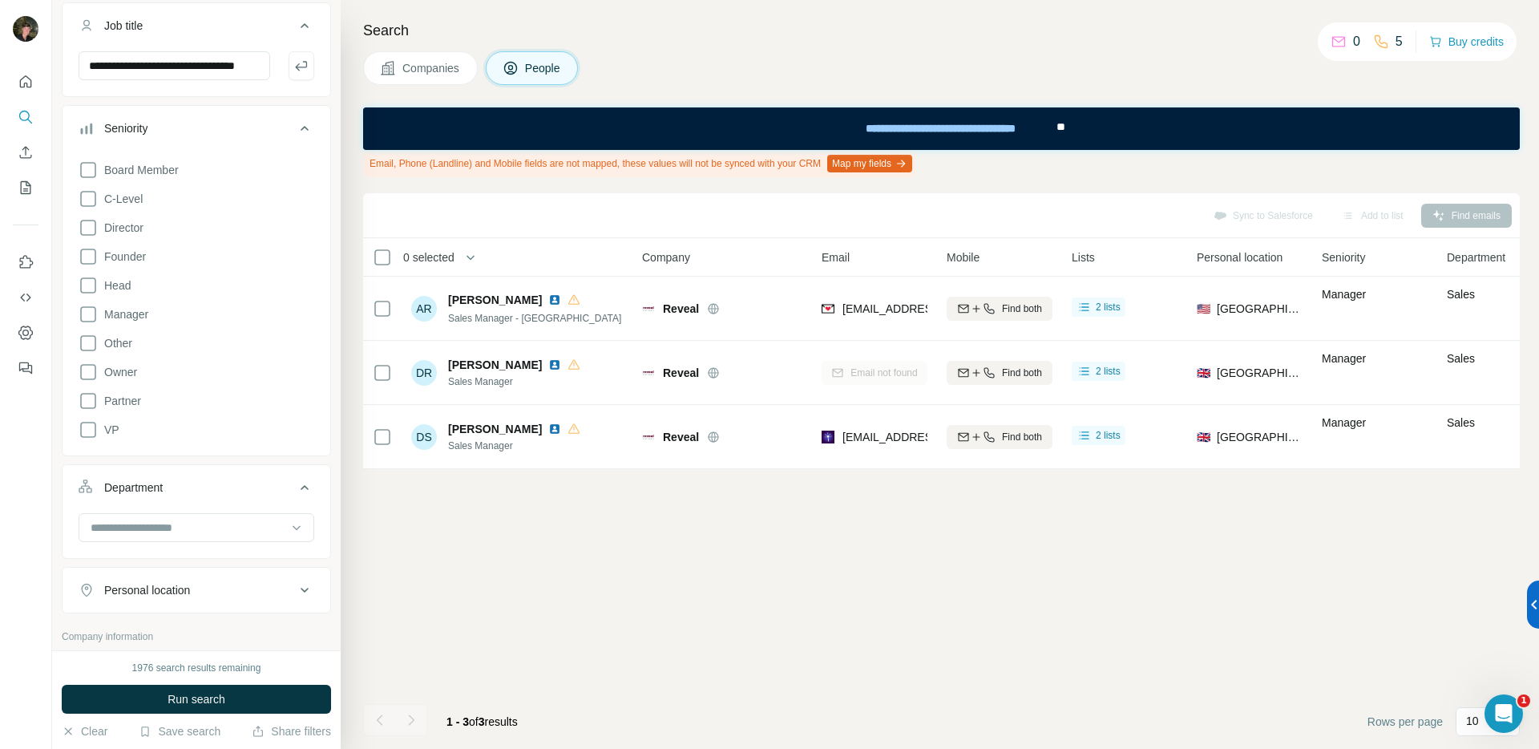
scroll to position [0, 0]
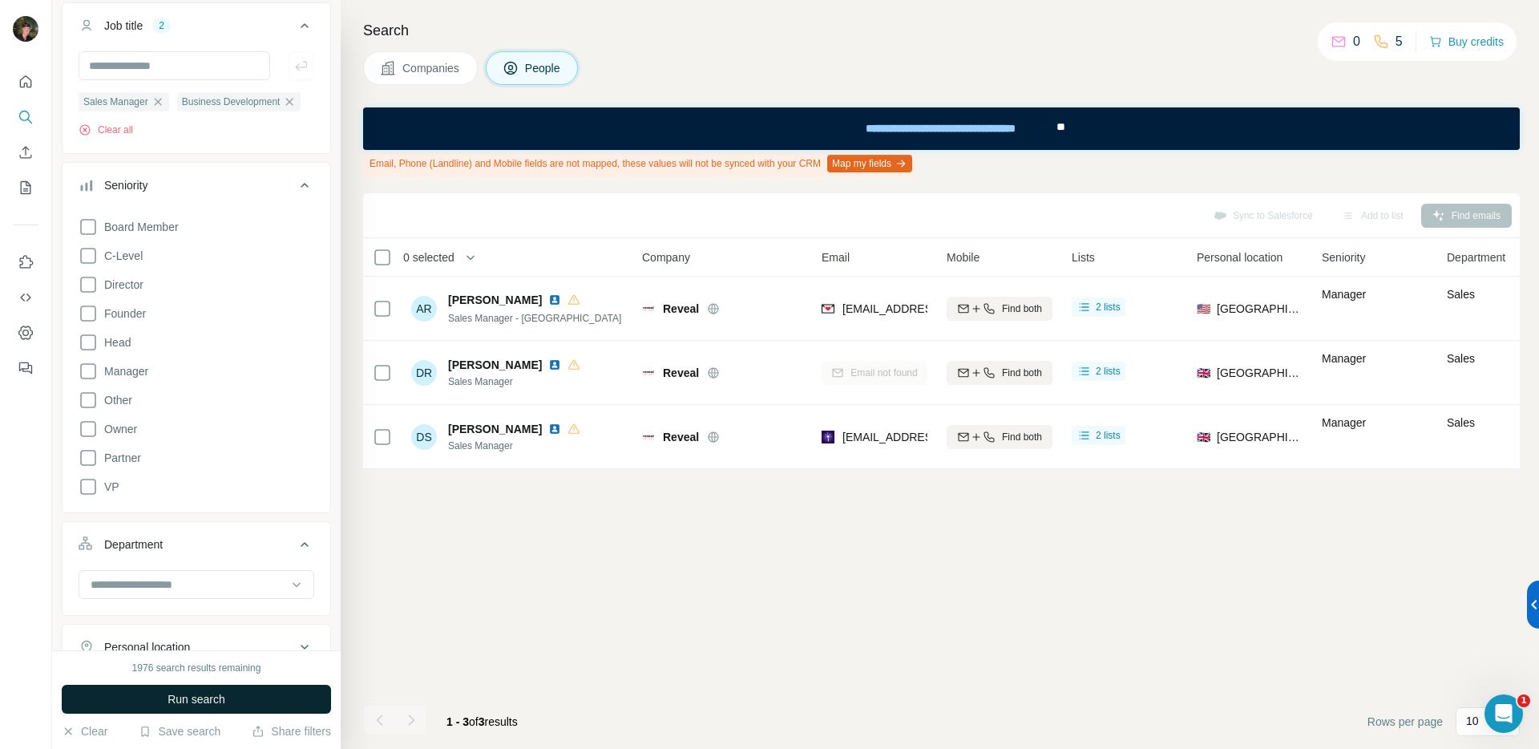
click at [183, 695] on span "Run search" at bounding box center [197, 699] width 58 height 16
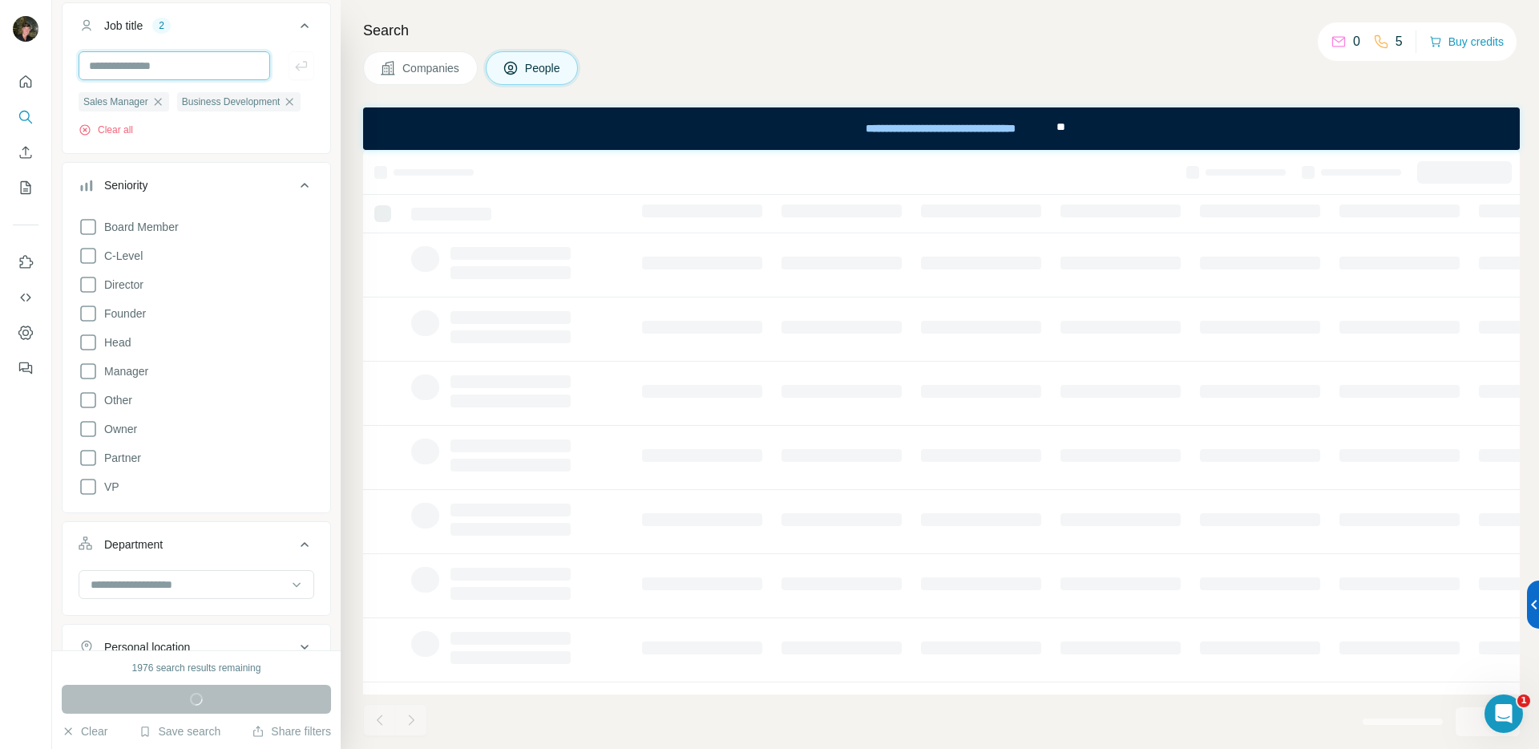
click at [178, 59] on input "text" at bounding box center [175, 65] width 192 height 29
paste input "**********"
type input "**********"
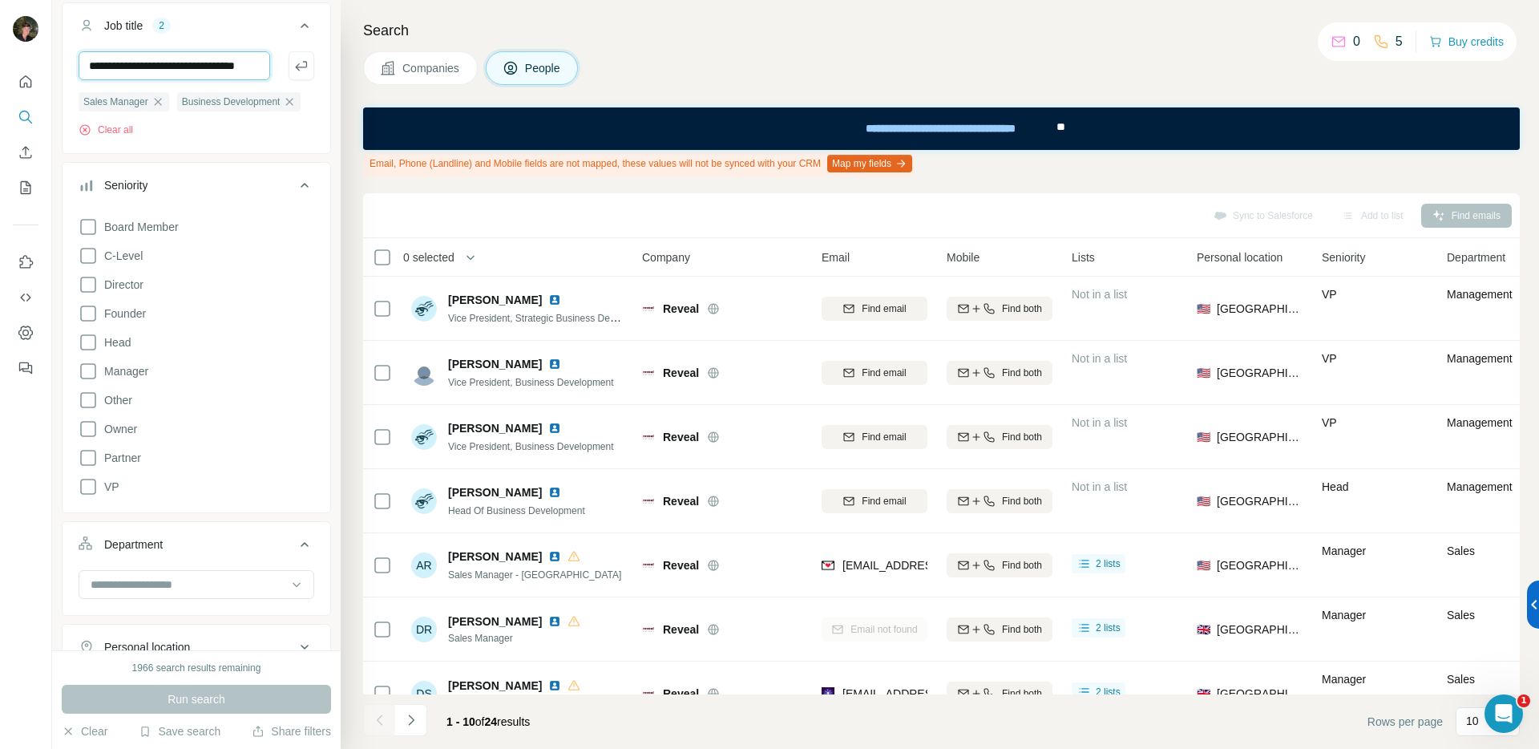
click at [135, 69] on input "**********" at bounding box center [175, 65] width 192 height 29
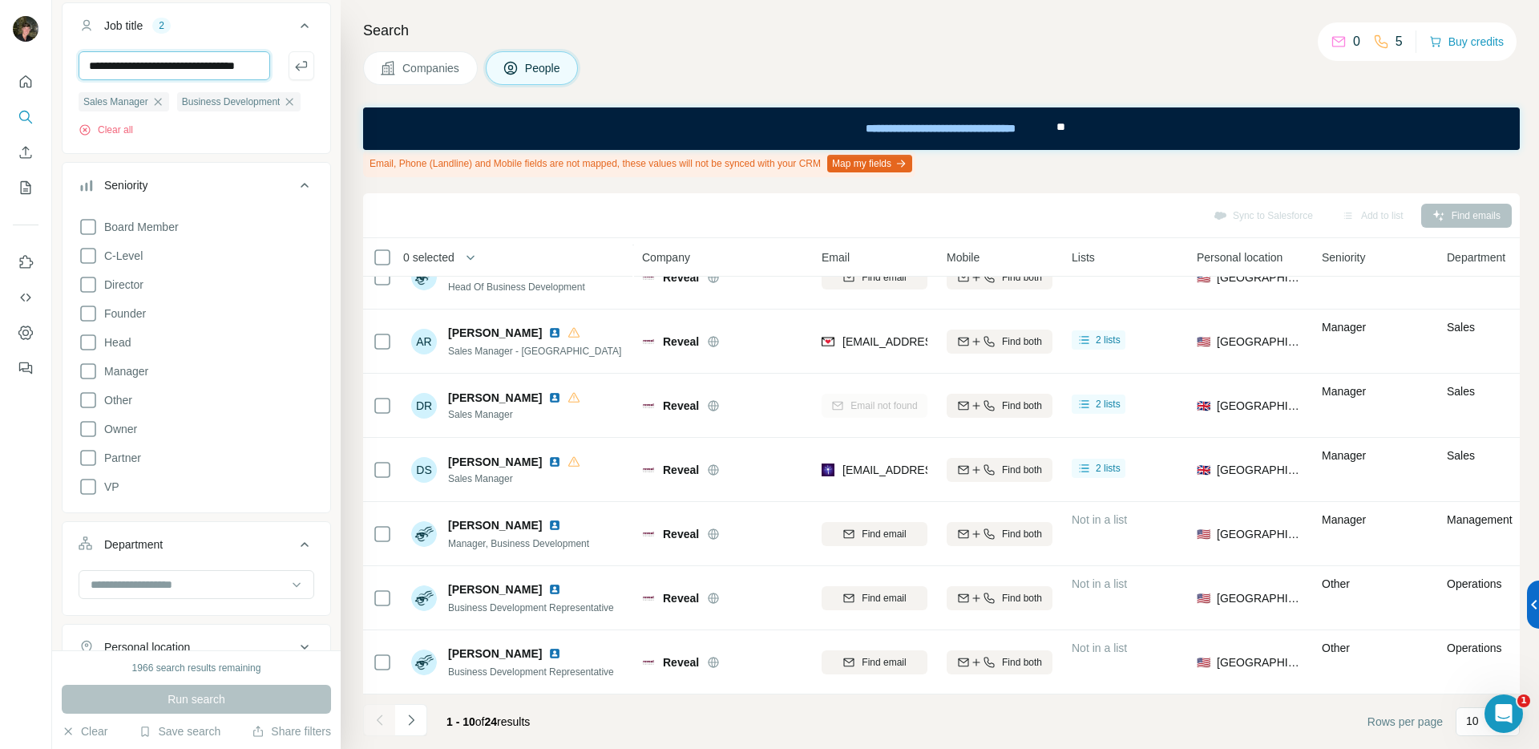
scroll to position [0, 0]
drag, startPoint x: 262, startPoint y: 65, endPoint x: 0, endPoint y: 52, distance: 262.4
click at [0, 52] on div "**********" at bounding box center [769, 374] width 1539 height 749
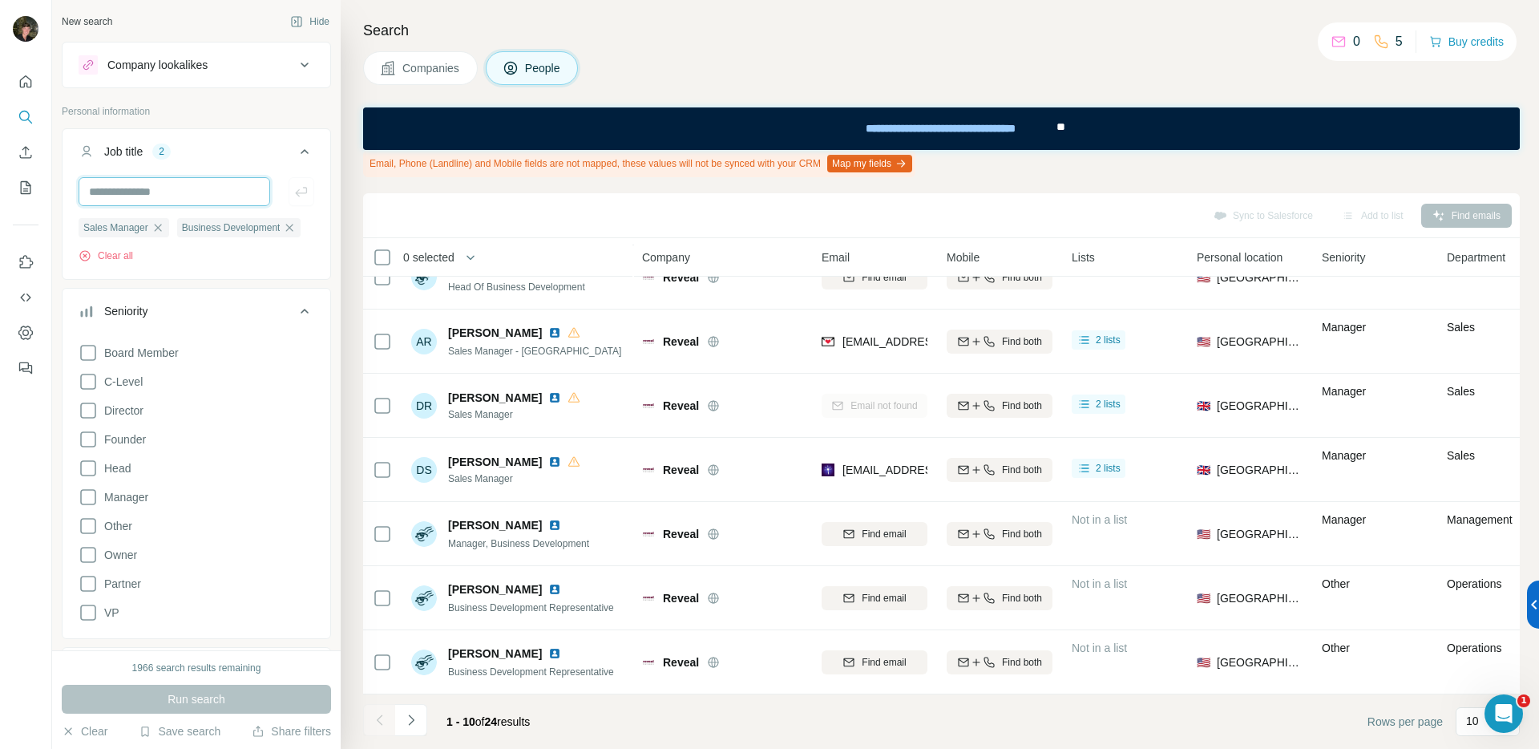
click at [143, 194] on input "text" at bounding box center [175, 191] width 192 height 29
paste input "**********"
type input "**********"
click at [295, 187] on icon "button" at bounding box center [301, 192] width 12 height 10
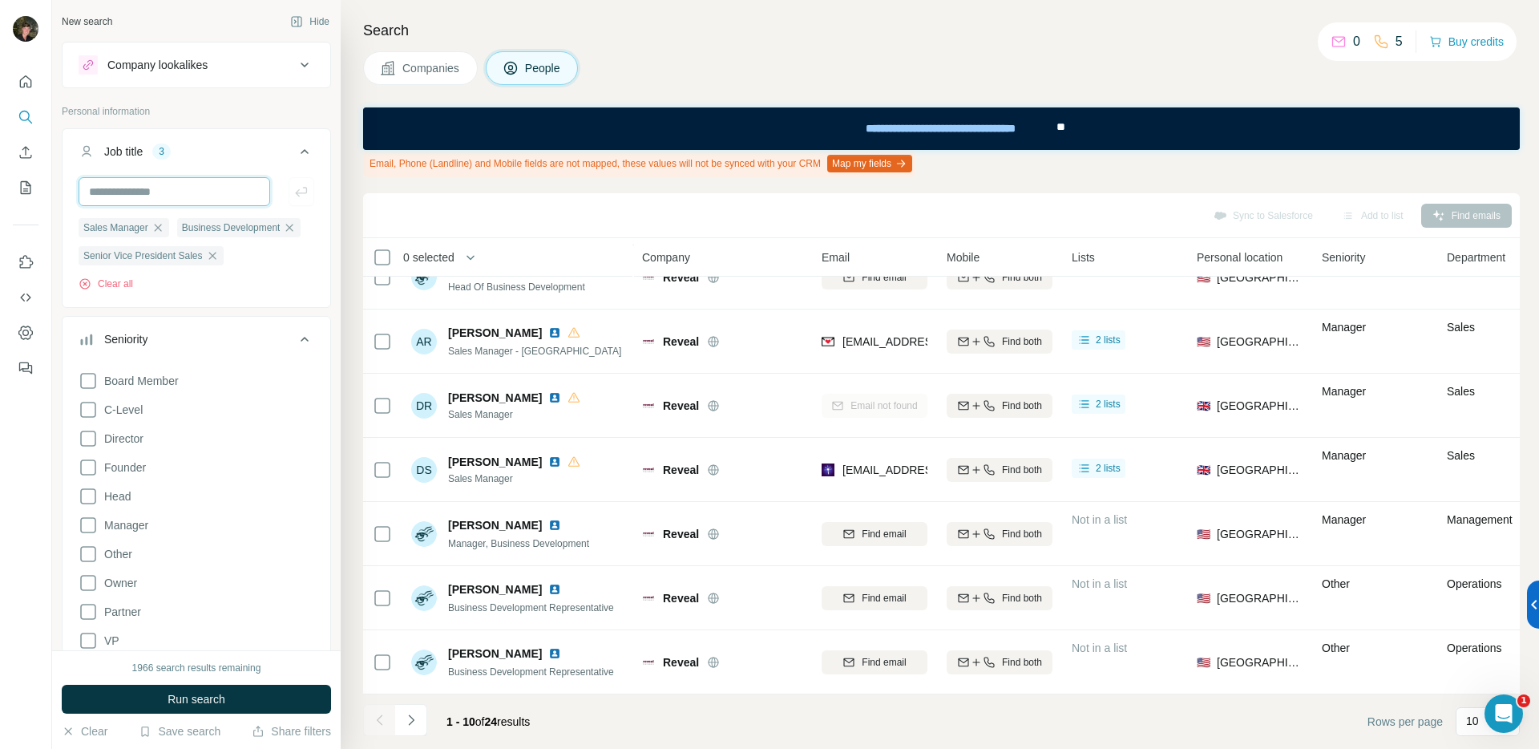
click at [172, 195] on input "text" at bounding box center [175, 191] width 192 height 29
paste input "**********"
type input "**********"
click at [293, 191] on icon "button" at bounding box center [301, 192] width 16 height 16
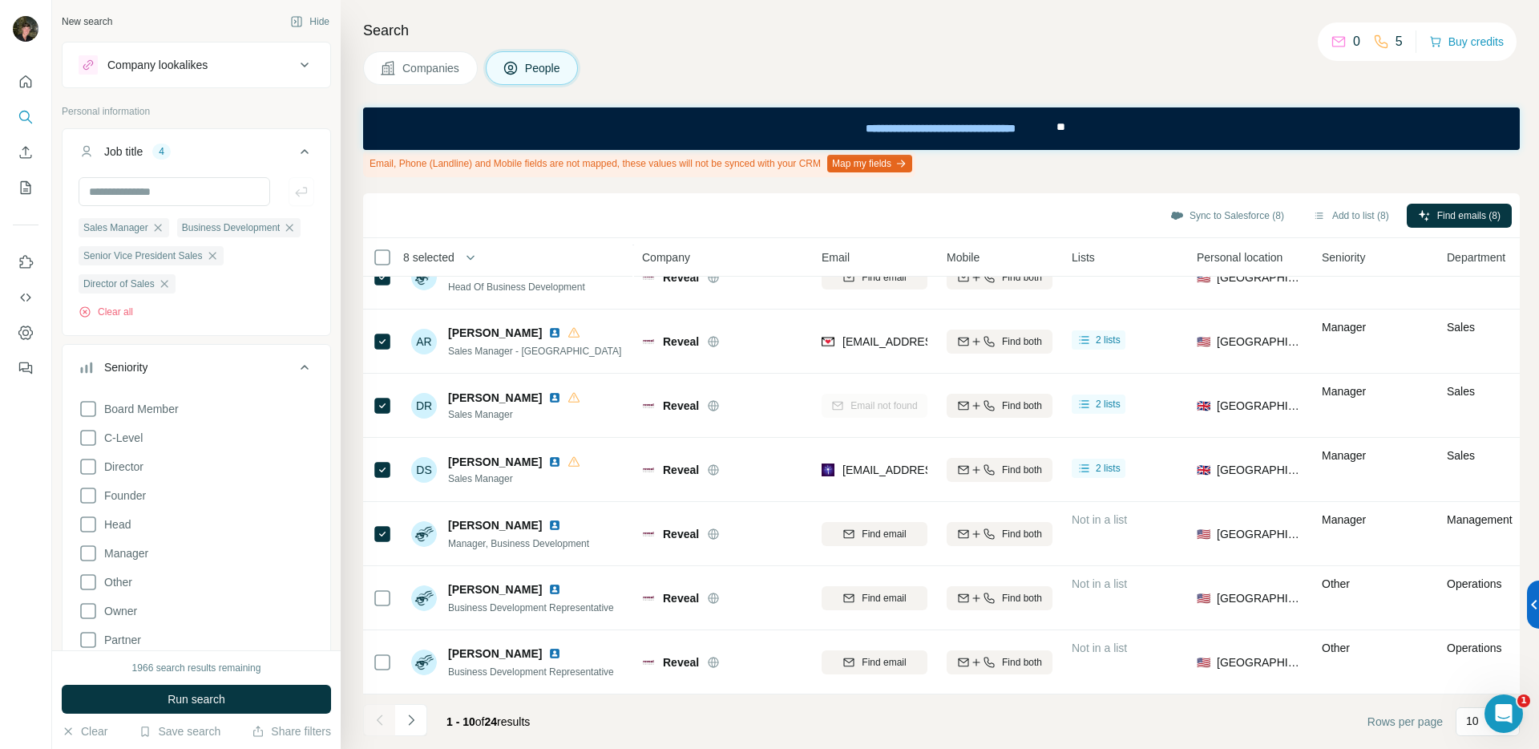
scroll to position [232, 0]
click at [417, 717] on icon "Navigate to next page" at bounding box center [411, 720] width 16 height 16
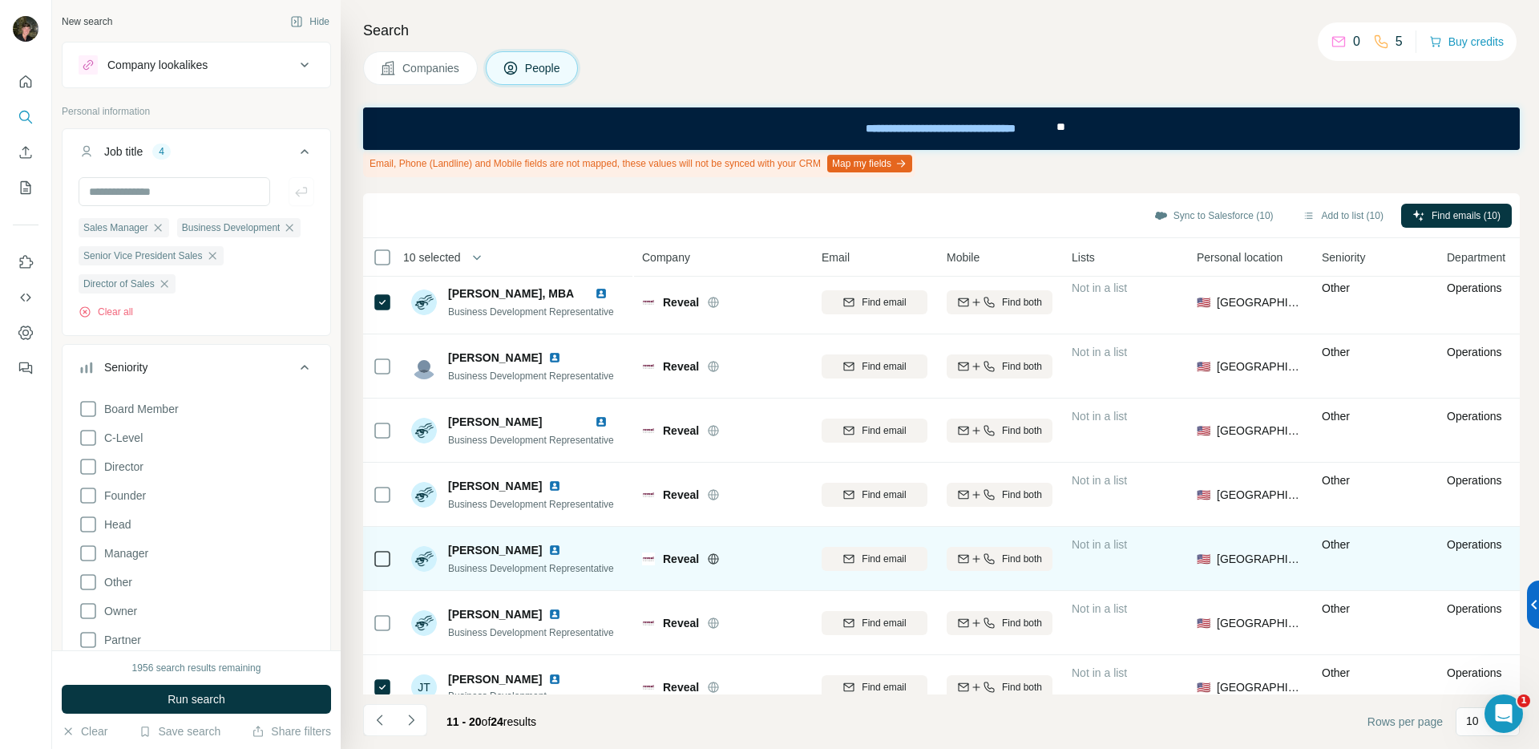
scroll to position [0, 0]
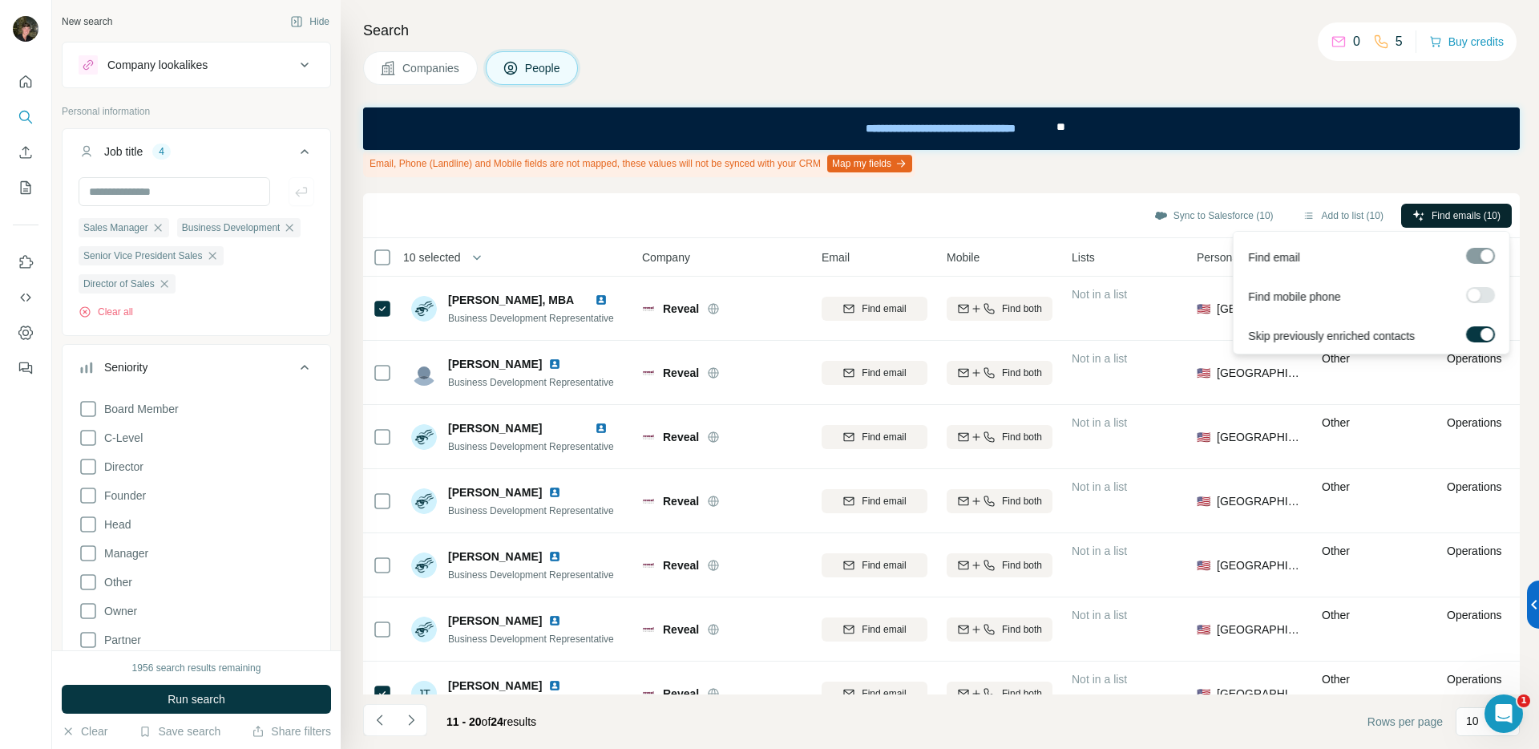
click at [1485, 210] on span "Find emails (10)" at bounding box center [1465, 215] width 69 height 14
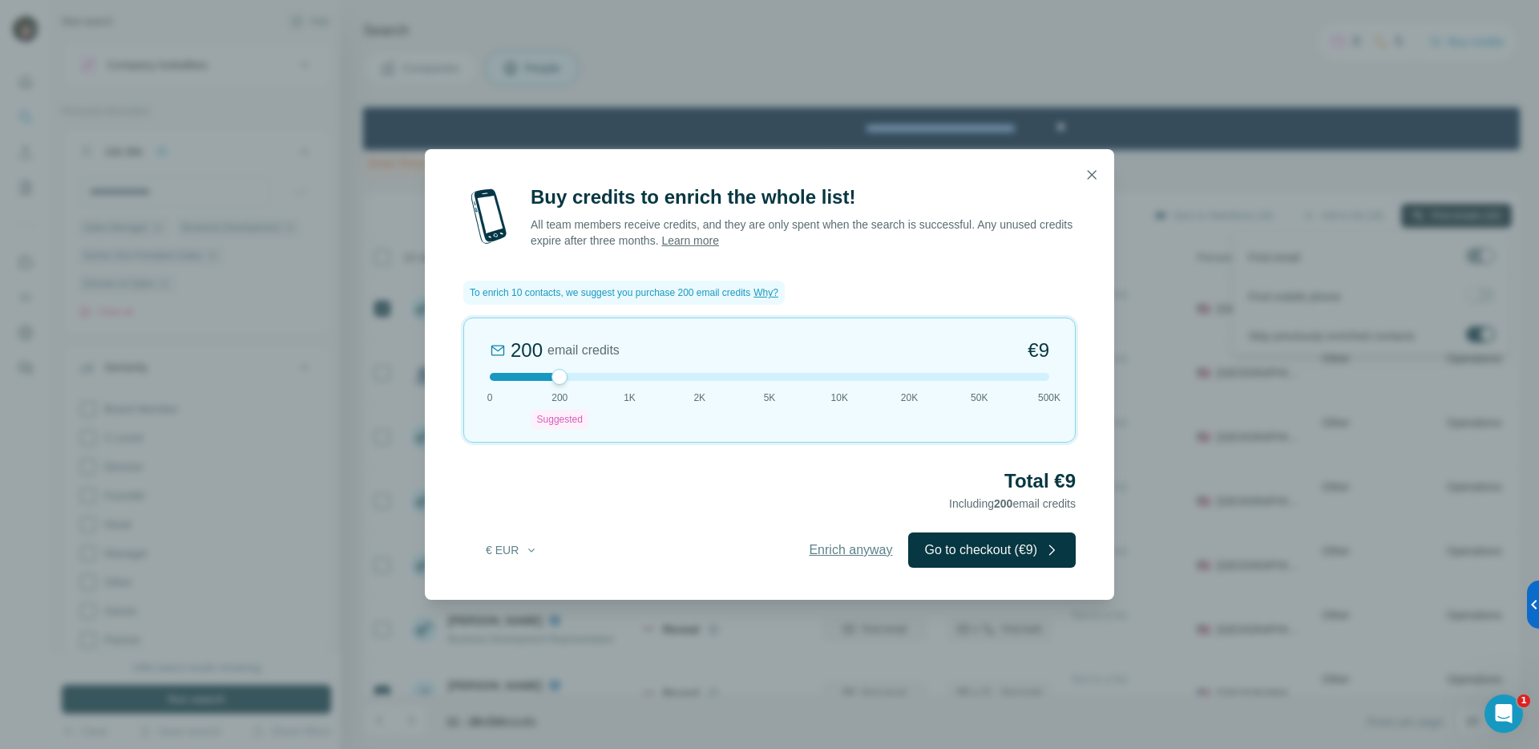
click at [822, 551] on span "Enrich anyway" at bounding box center [850, 549] width 83 height 19
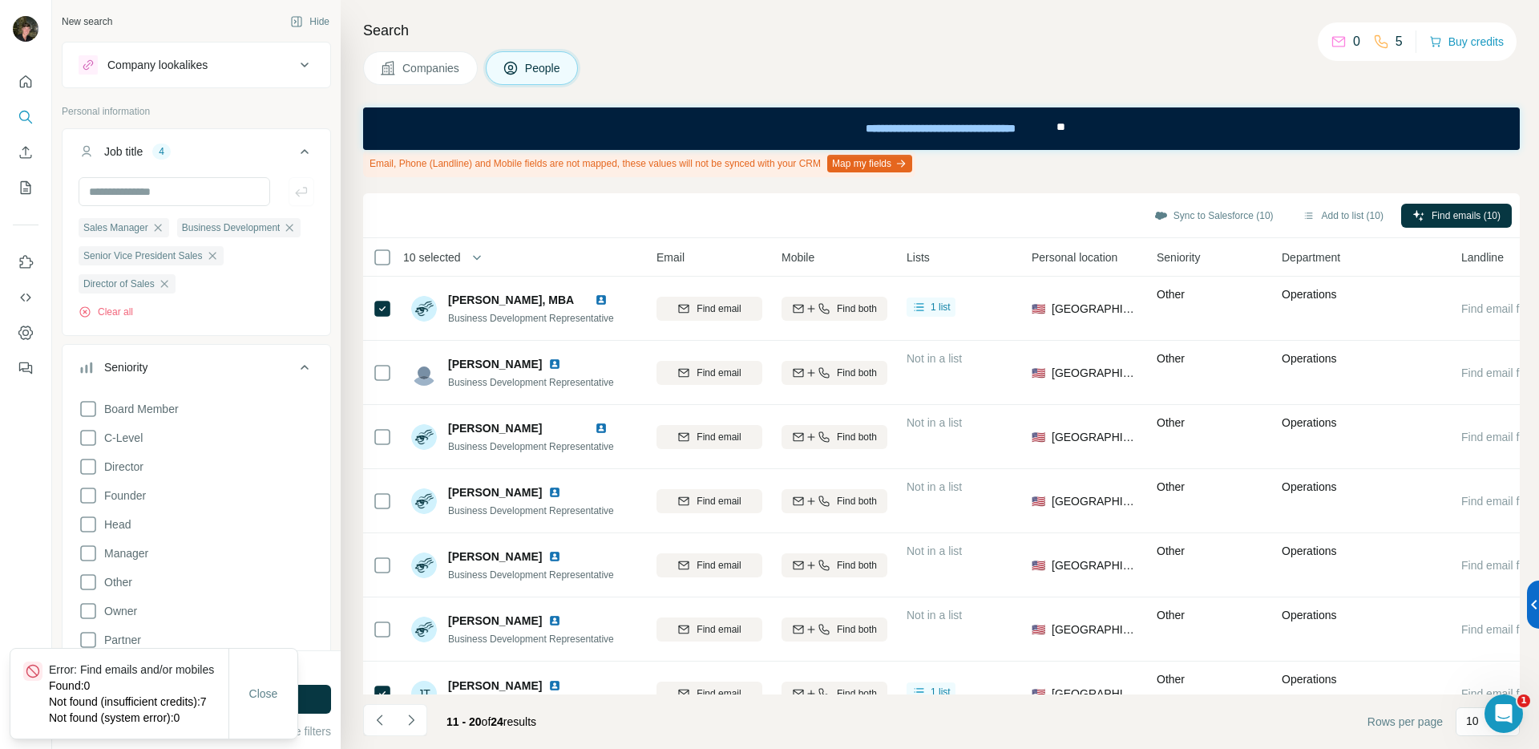
scroll to position [0, 231]
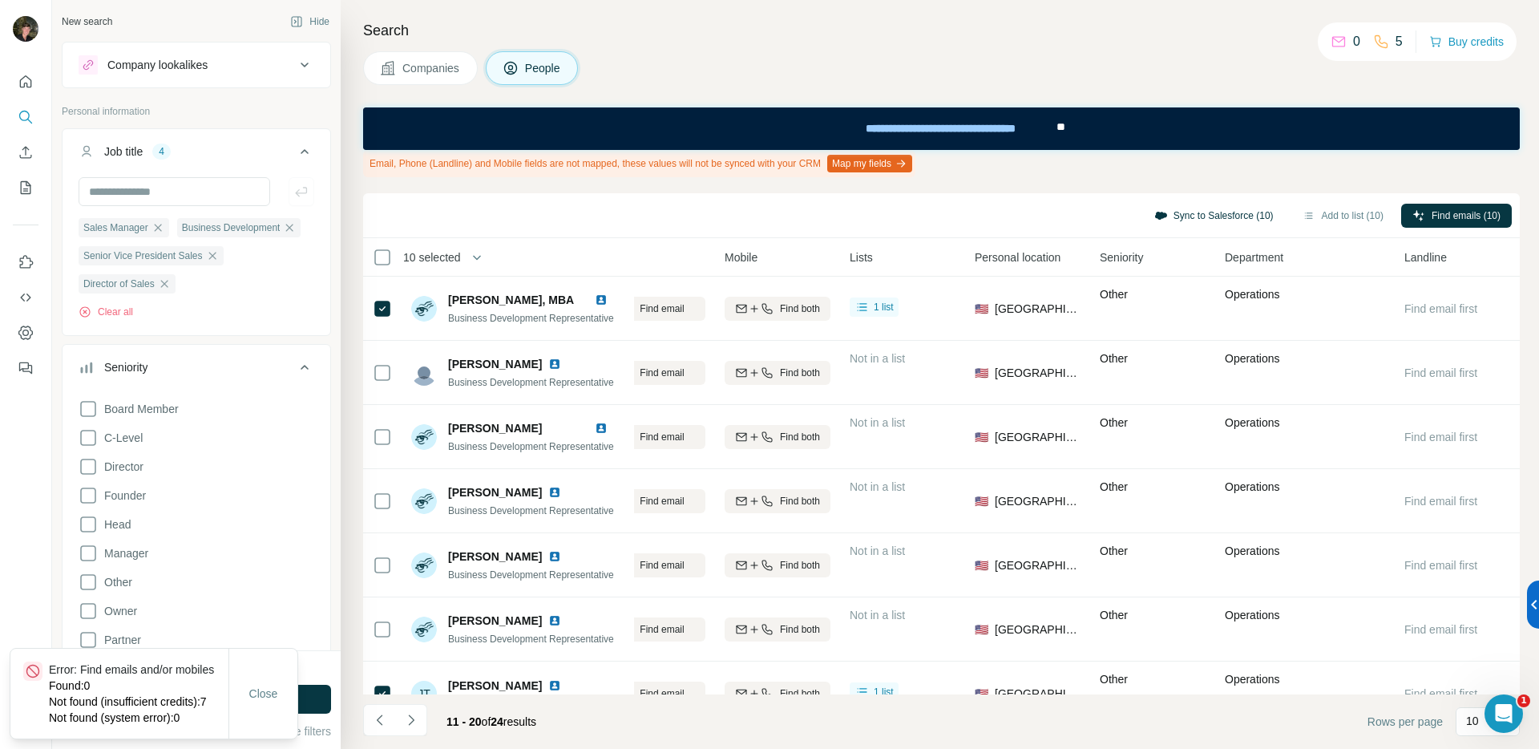
click at [1223, 211] on button "Sync to Salesforce (10)" at bounding box center [1214, 216] width 142 height 24
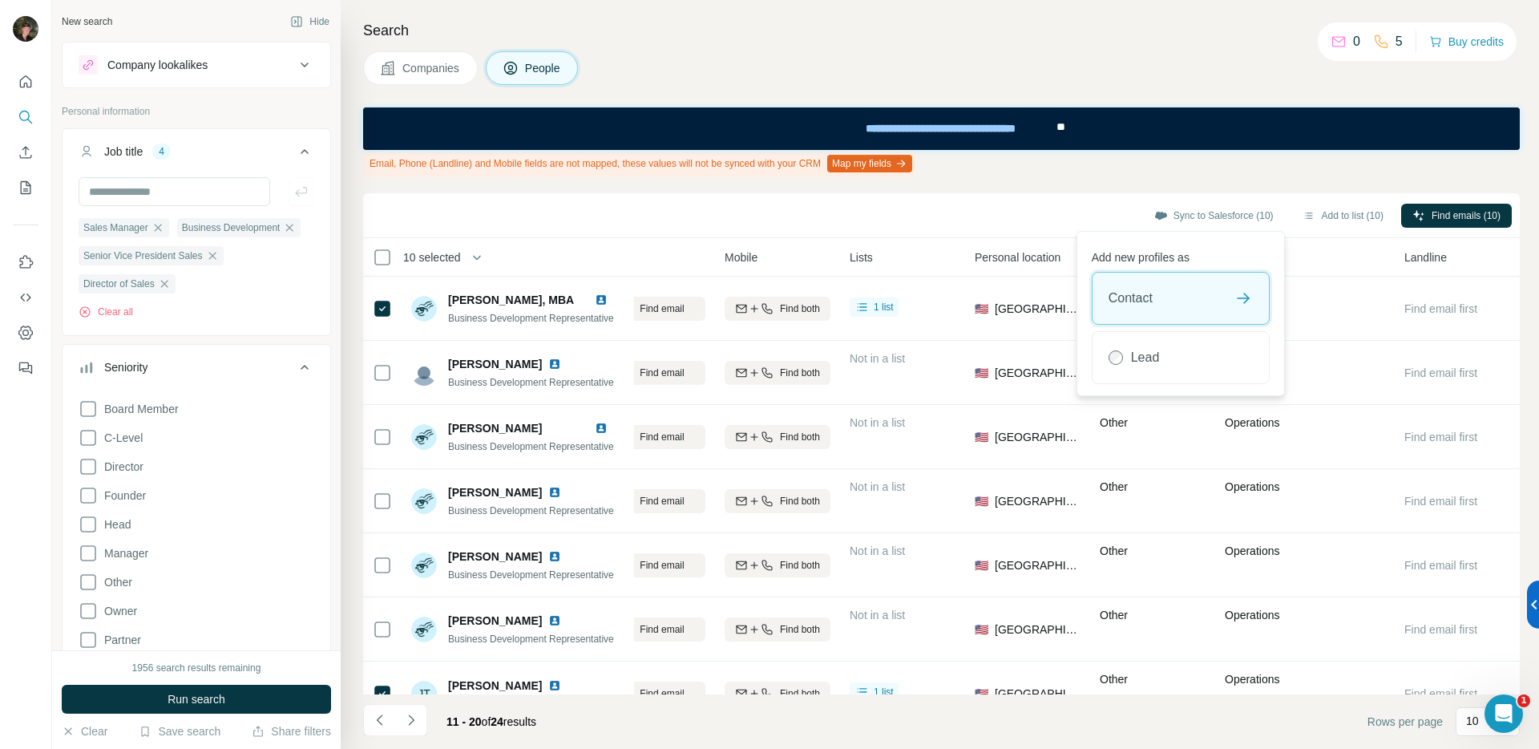
click at [1197, 298] on div "Contact" at bounding box center [1180, 297] width 176 height 51
click at [1201, 369] on button "Sync to Salesforce" at bounding box center [1181, 353] width 178 height 32
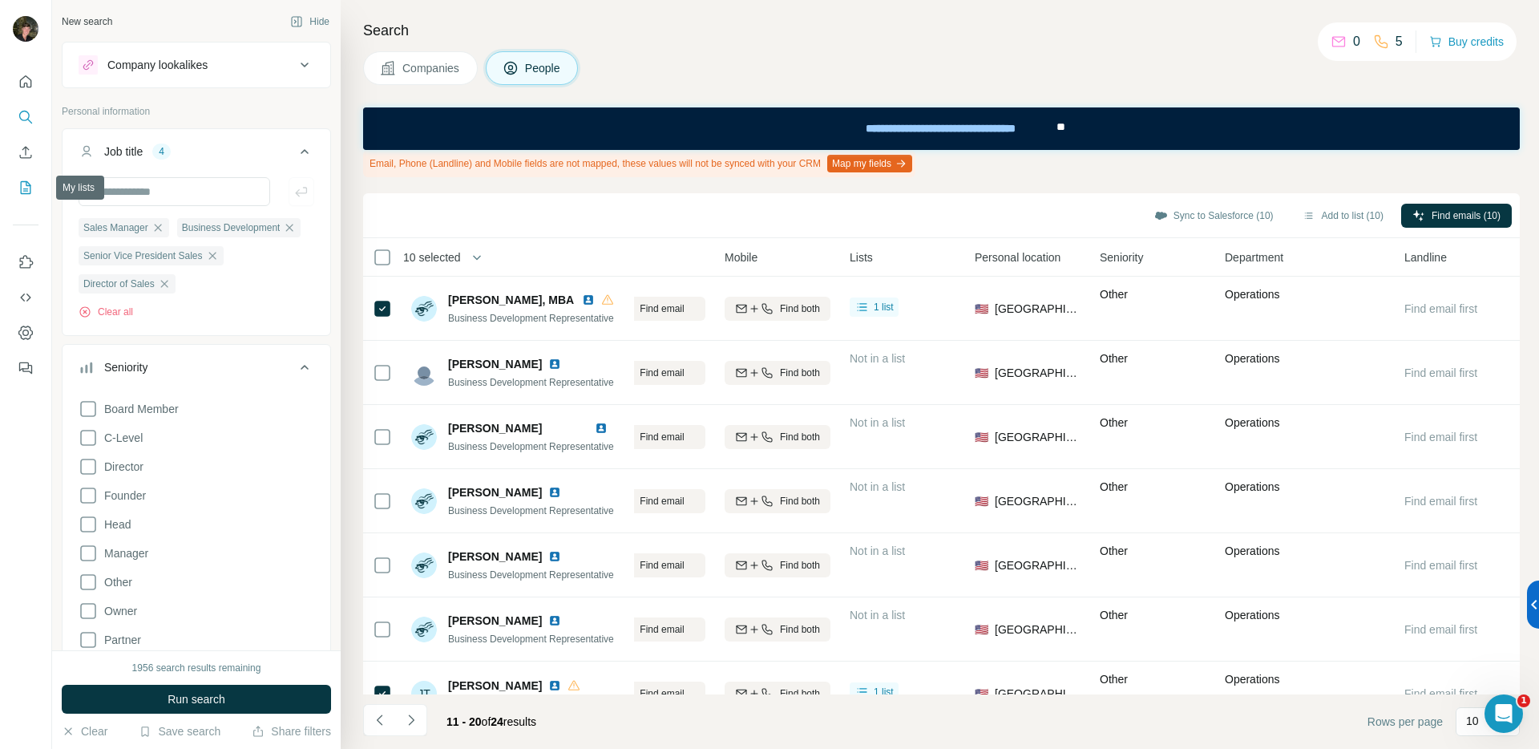
click at [26, 180] on icon "My lists" at bounding box center [26, 188] width 16 height 16
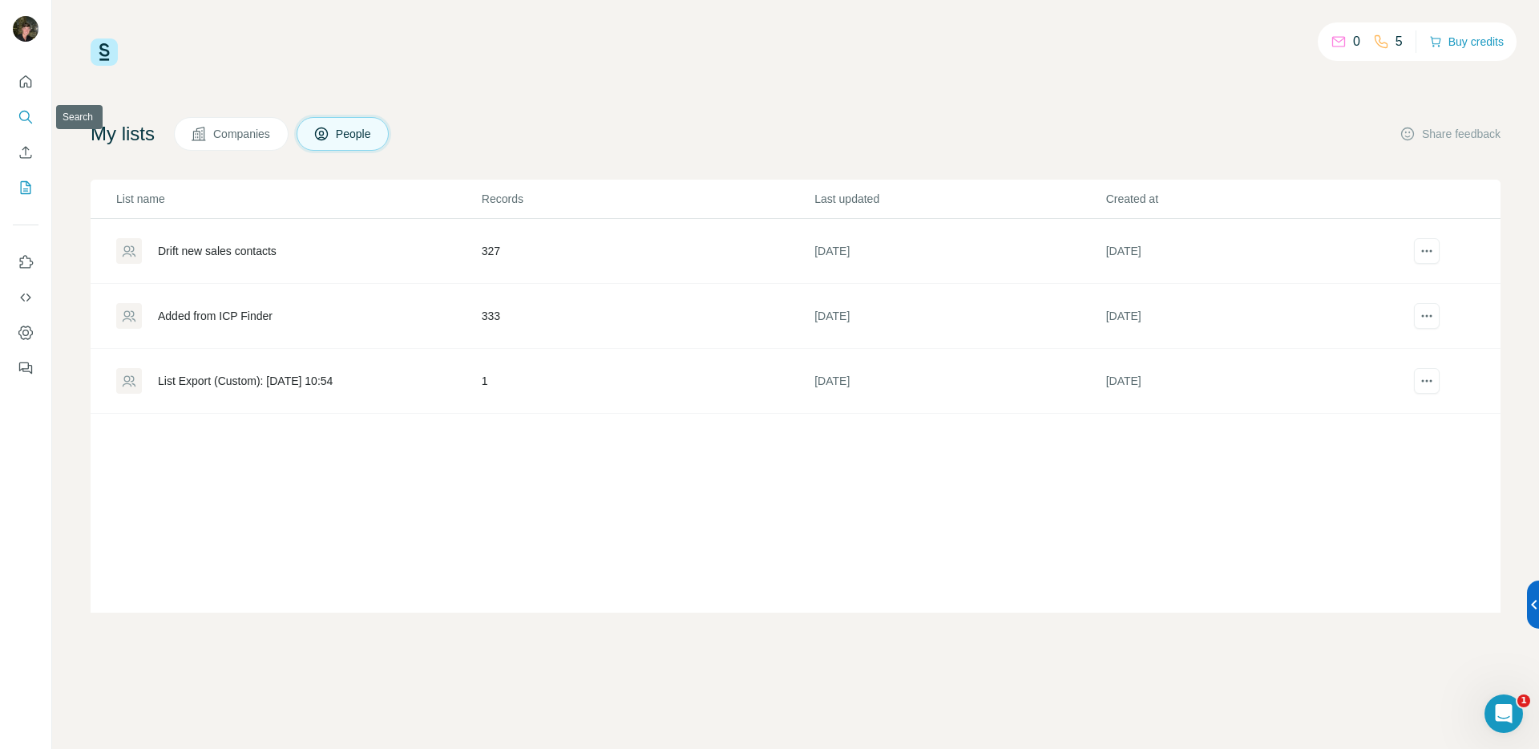
click at [27, 114] on icon "Search" at bounding box center [26, 117] width 16 height 16
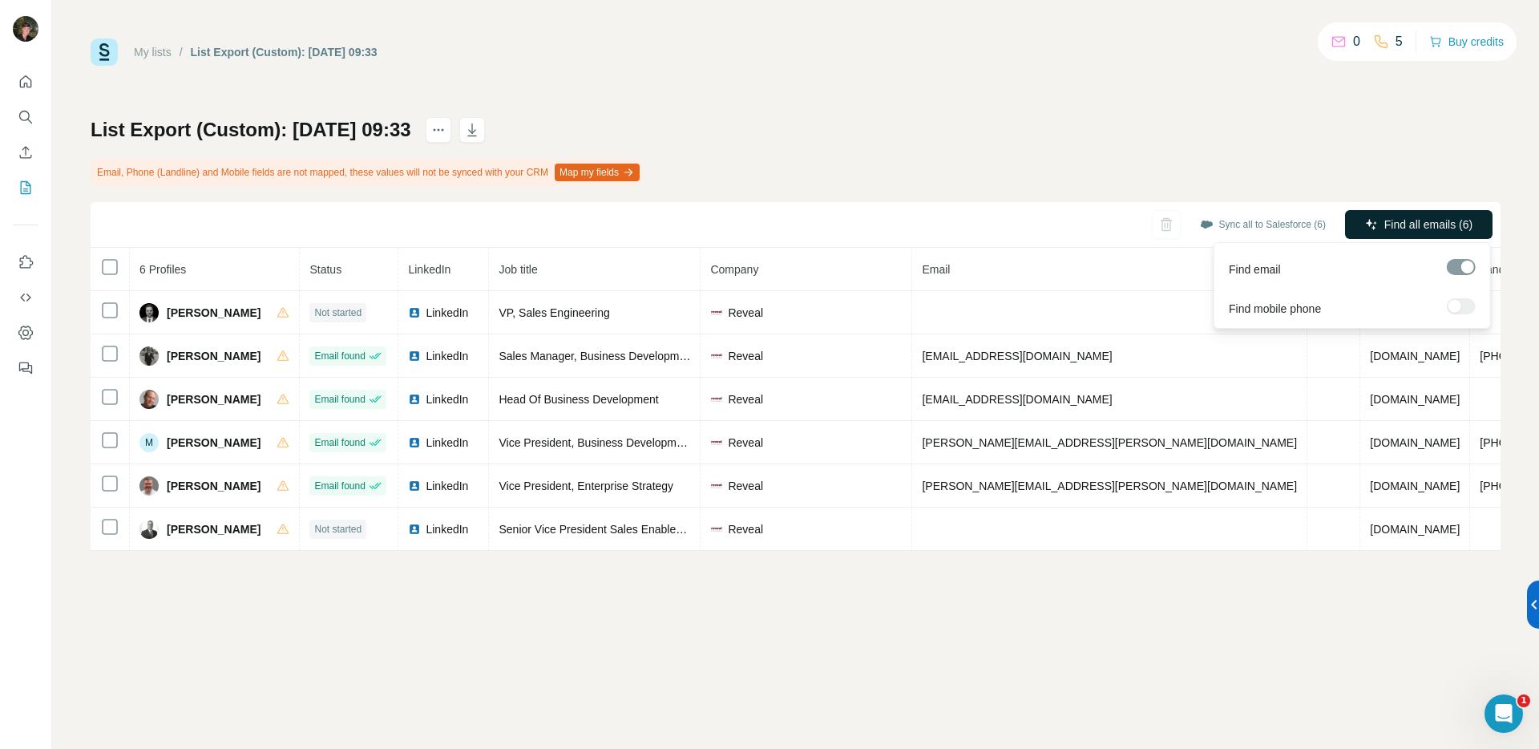
click at [1387, 223] on span "Find all emails (6)" at bounding box center [1428, 224] width 88 height 16
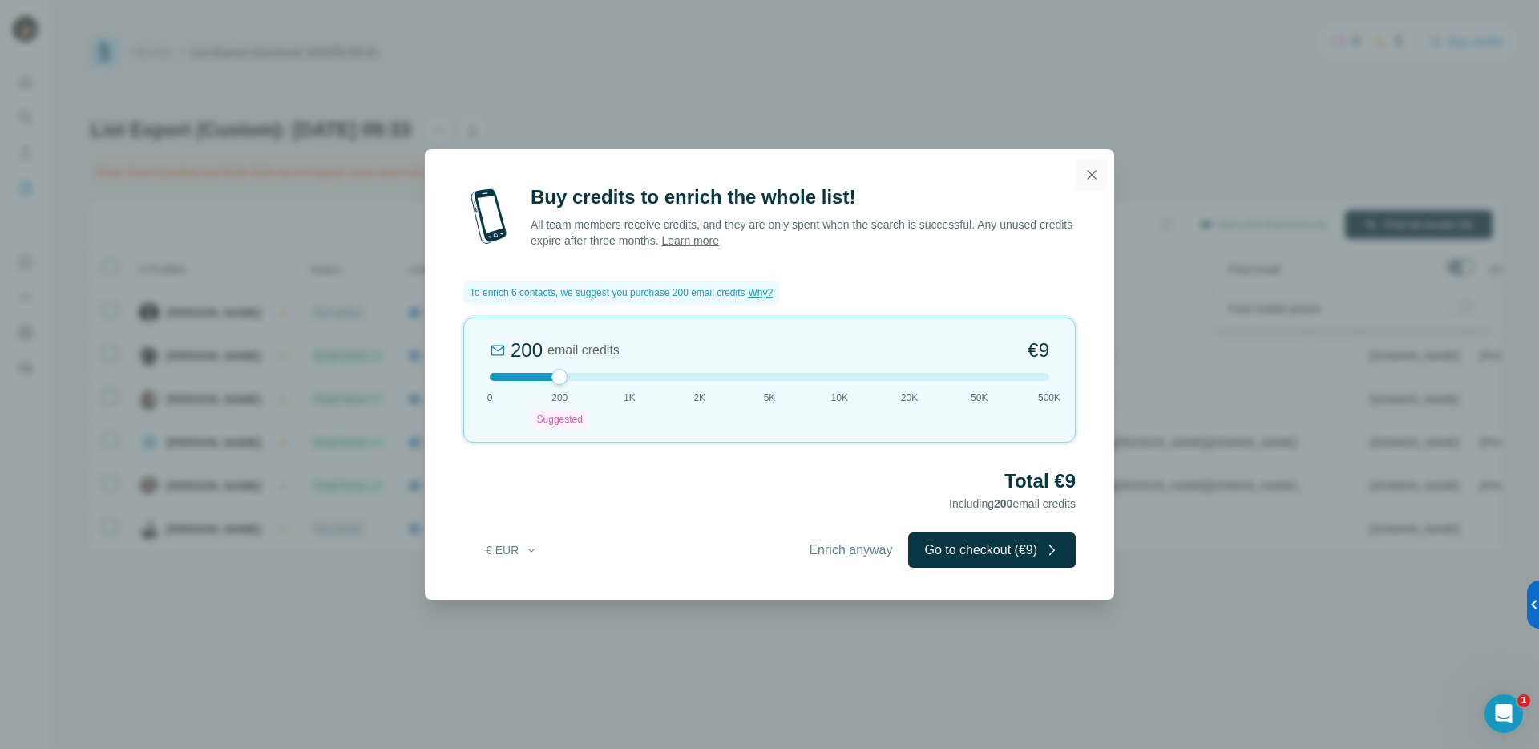
click at [1092, 176] on icon "button" at bounding box center [1092, 175] width 16 height 16
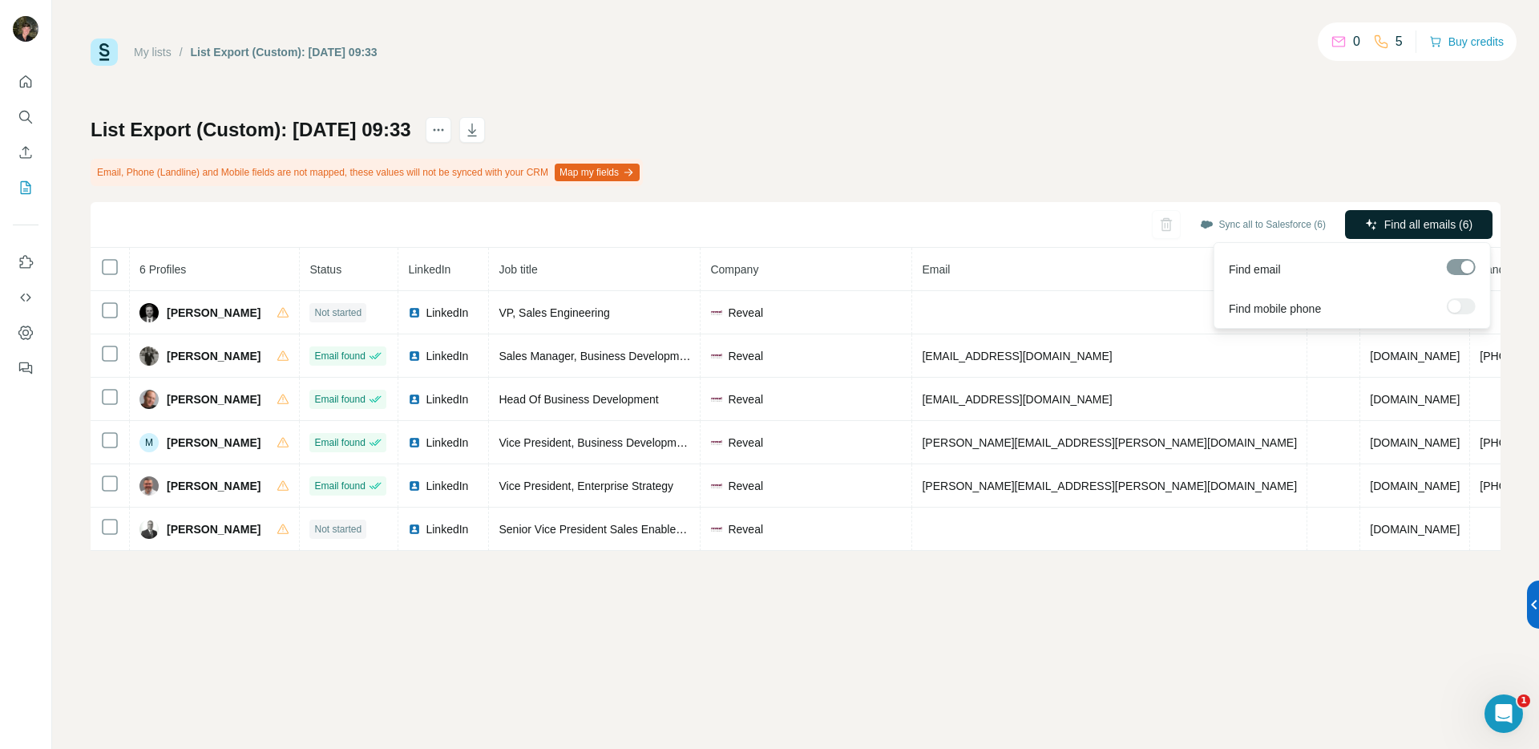
click at [869, 103] on div "My lists / List Export (Custom): 07/10/2025 09:33 0 5 Buy credits List Export (…" at bounding box center [796, 294] width 1410 height 512
click at [480, 133] on icon "button" at bounding box center [472, 130] width 16 height 16
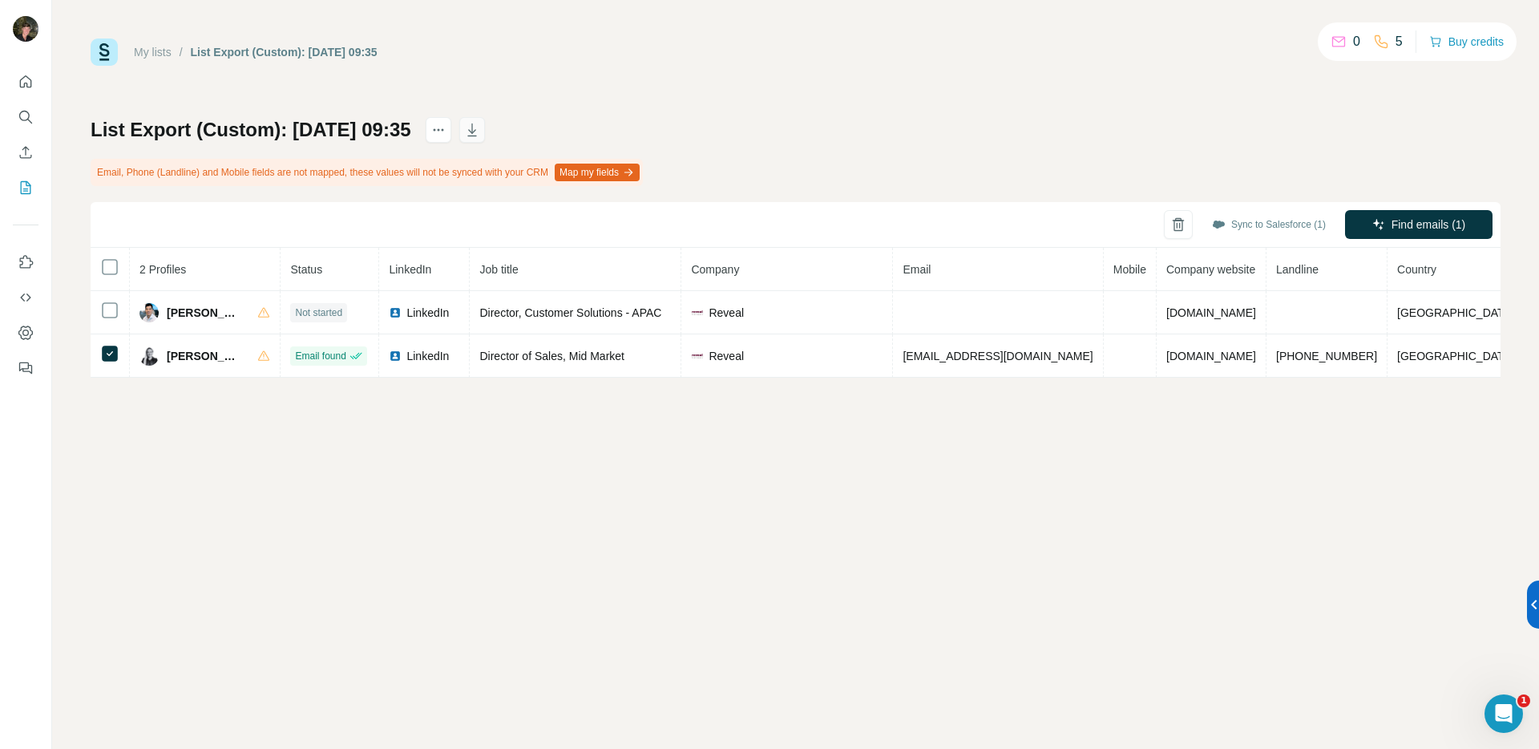
click at [480, 127] on icon "button" at bounding box center [472, 130] width 16 height 16
